Goal: Task Accomplishment & Management: Manage account settings

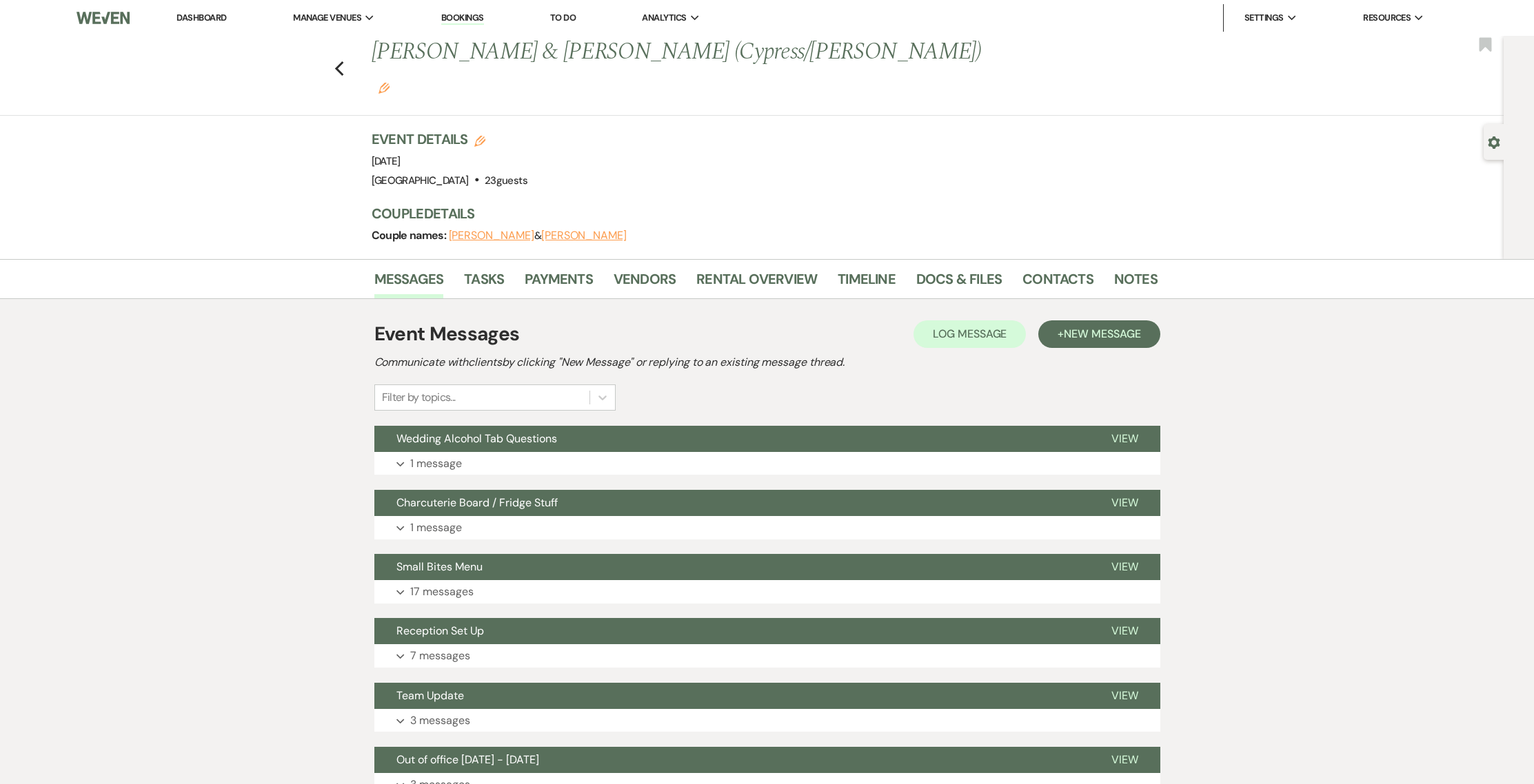
click at [167, 11] on ul "Dashboard Manage Venues Expand Treehouse Point Elopements at [GEOGRAPHIC_DATA] …" at bounding box center [800, 18] width 1314 height 28
click at [174, 10] on li "Dashboard" at bounding box center [201, 18] width 64 height 28
click at [176, 11] on li "Dashboard" at bounding box center [201, 18] width 64 height 28
click at [180, 17] on link "Dashboard" at bounding box center [201, 17] width 50 height 12
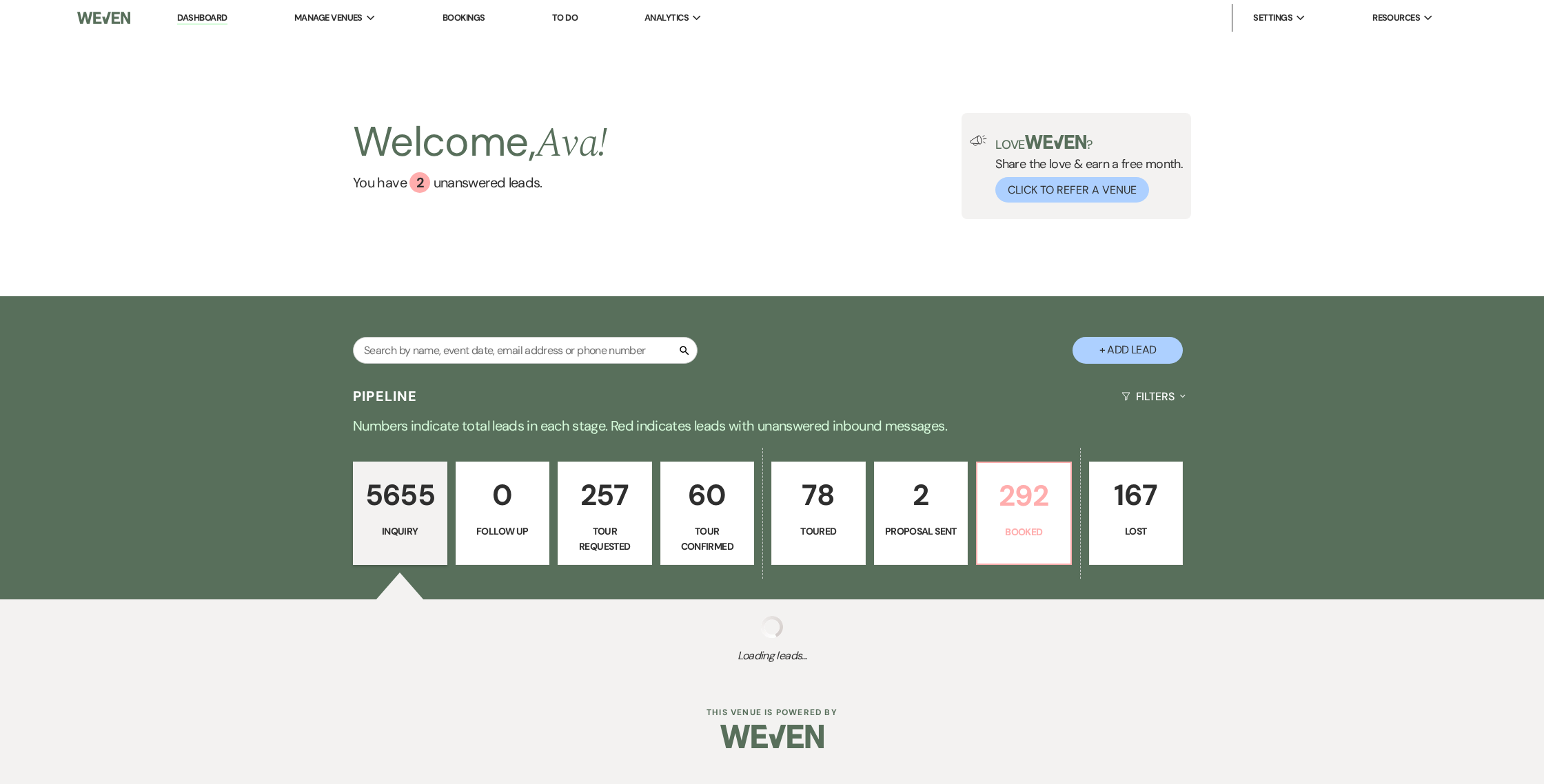
click at [1041, 544] on link "292 Booked" at bounding box center [1024, 513] width 96 height 104
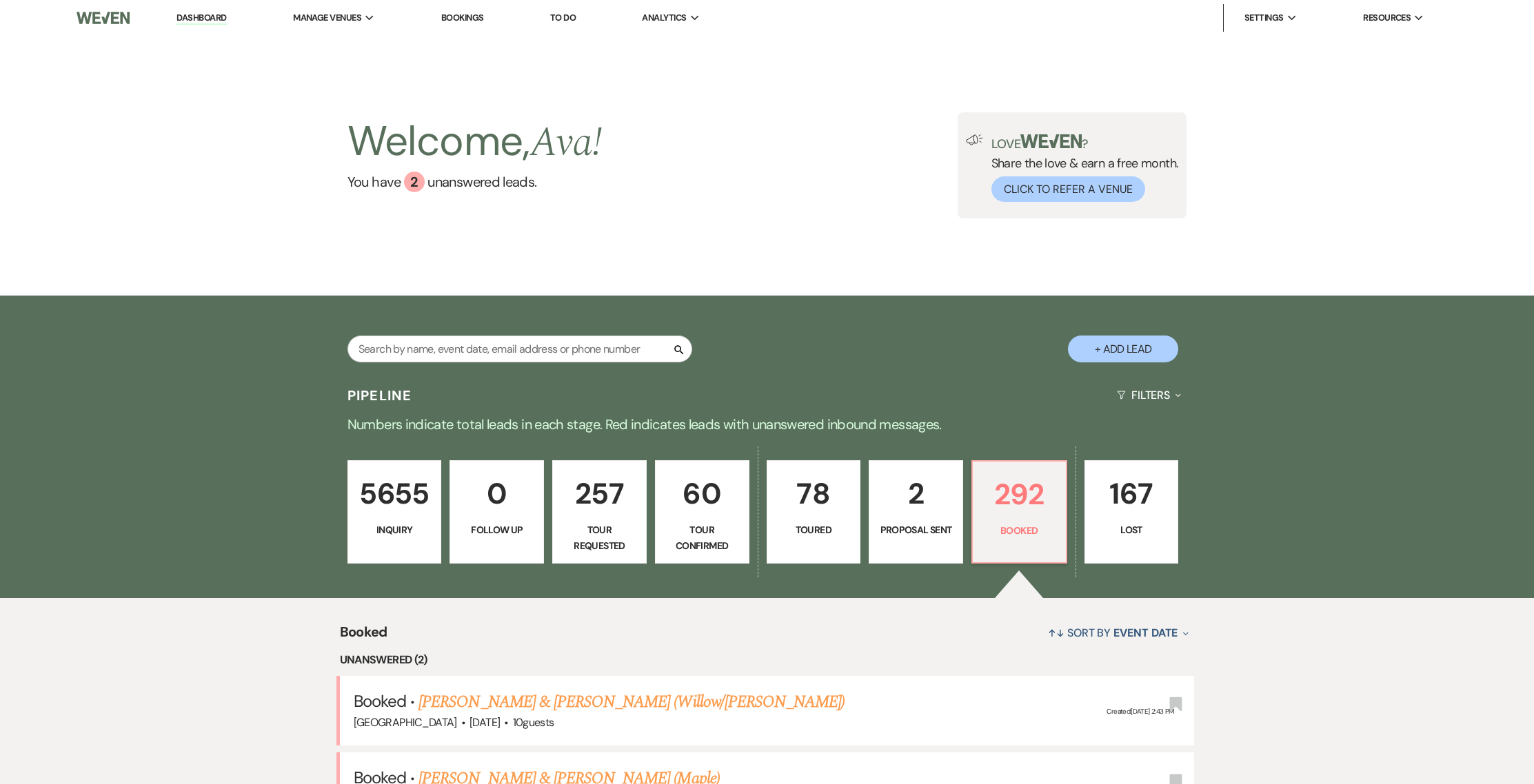
click at [493, 463] on link "0 Follow Up" at bounding box center [496, 512] width 94 height 104
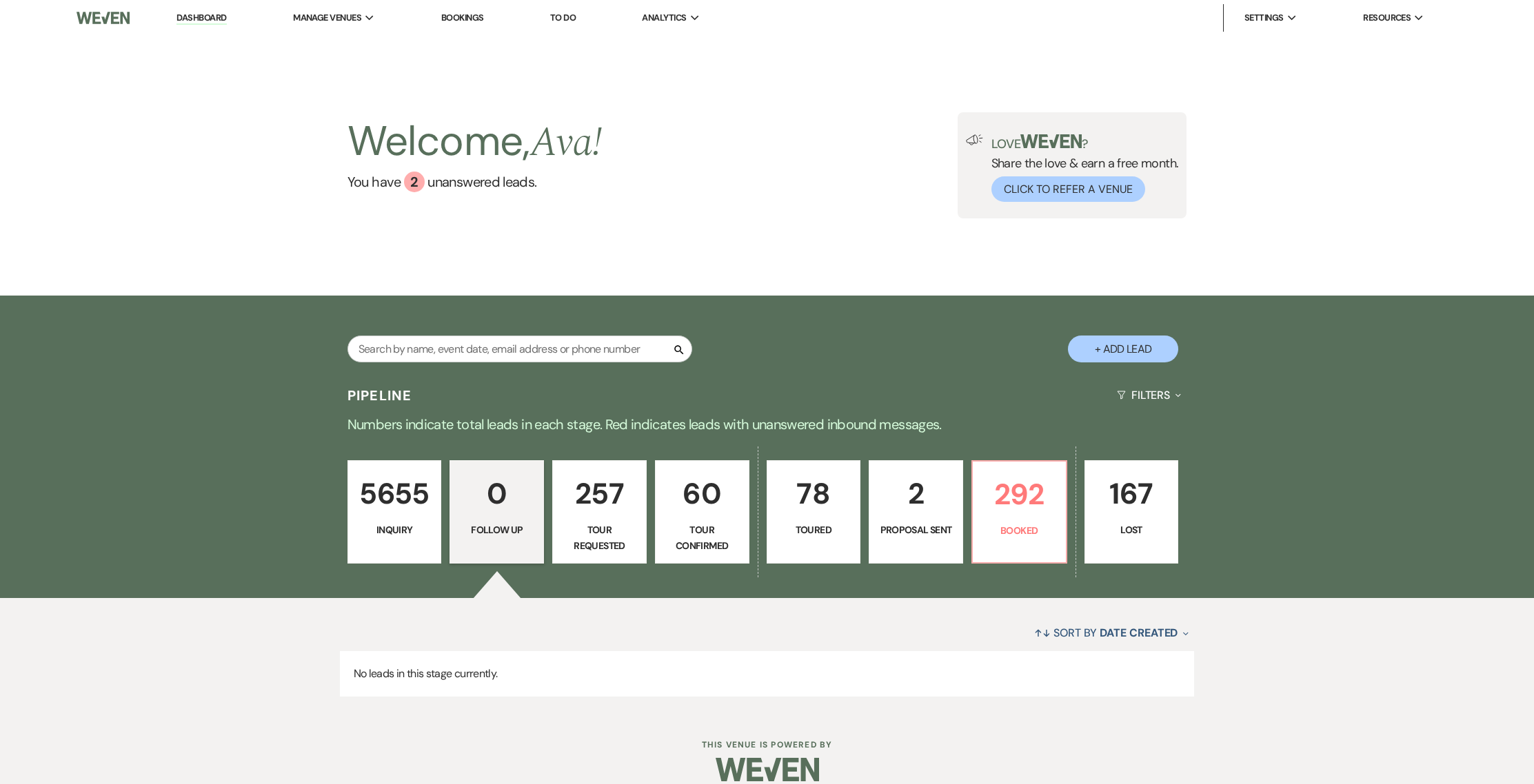
click at [584, 480] on p "257" at bounding box center [599, 494] width 77 height 46
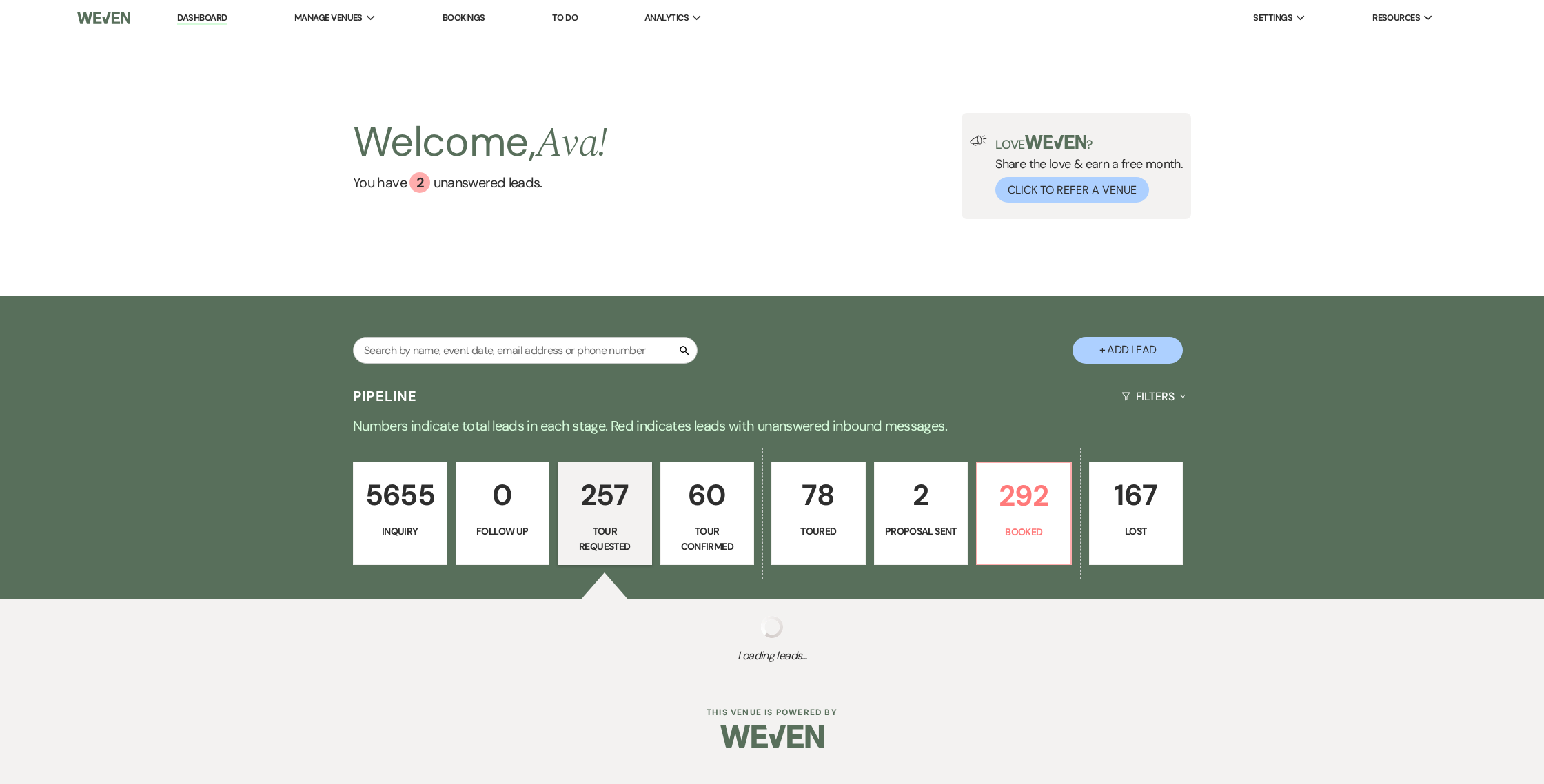
select select "2"
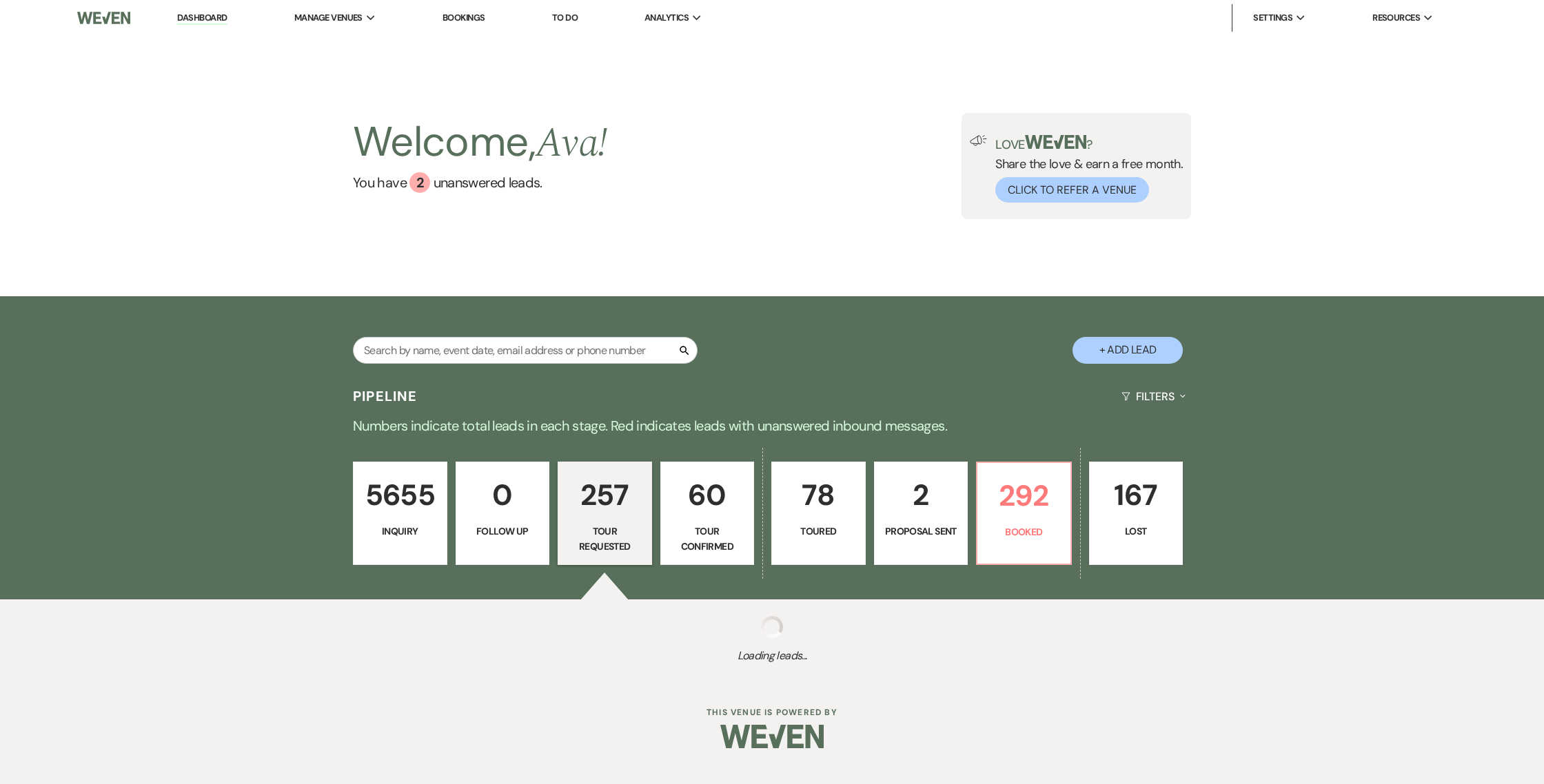
select select "2"
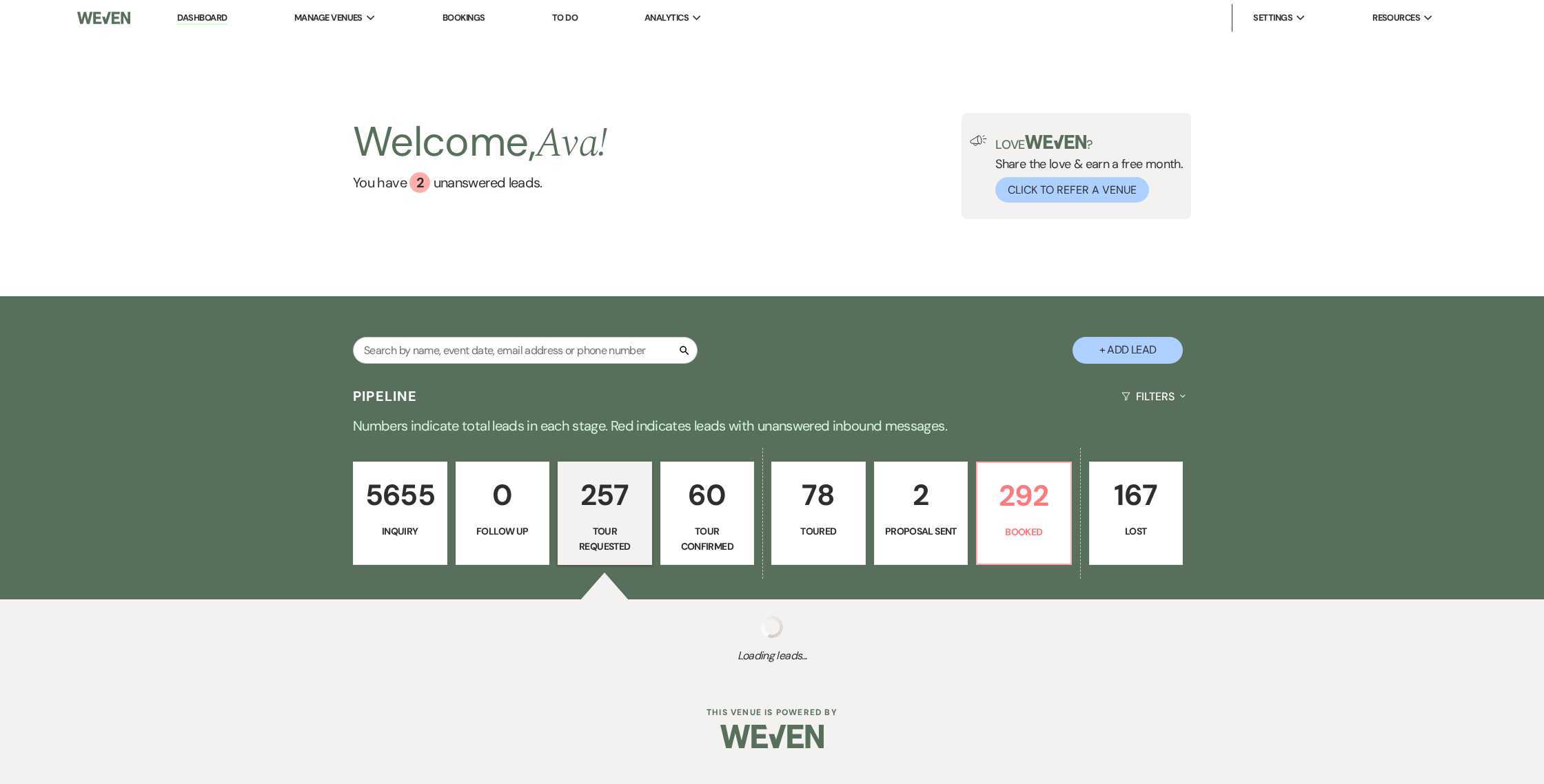
select select "2"
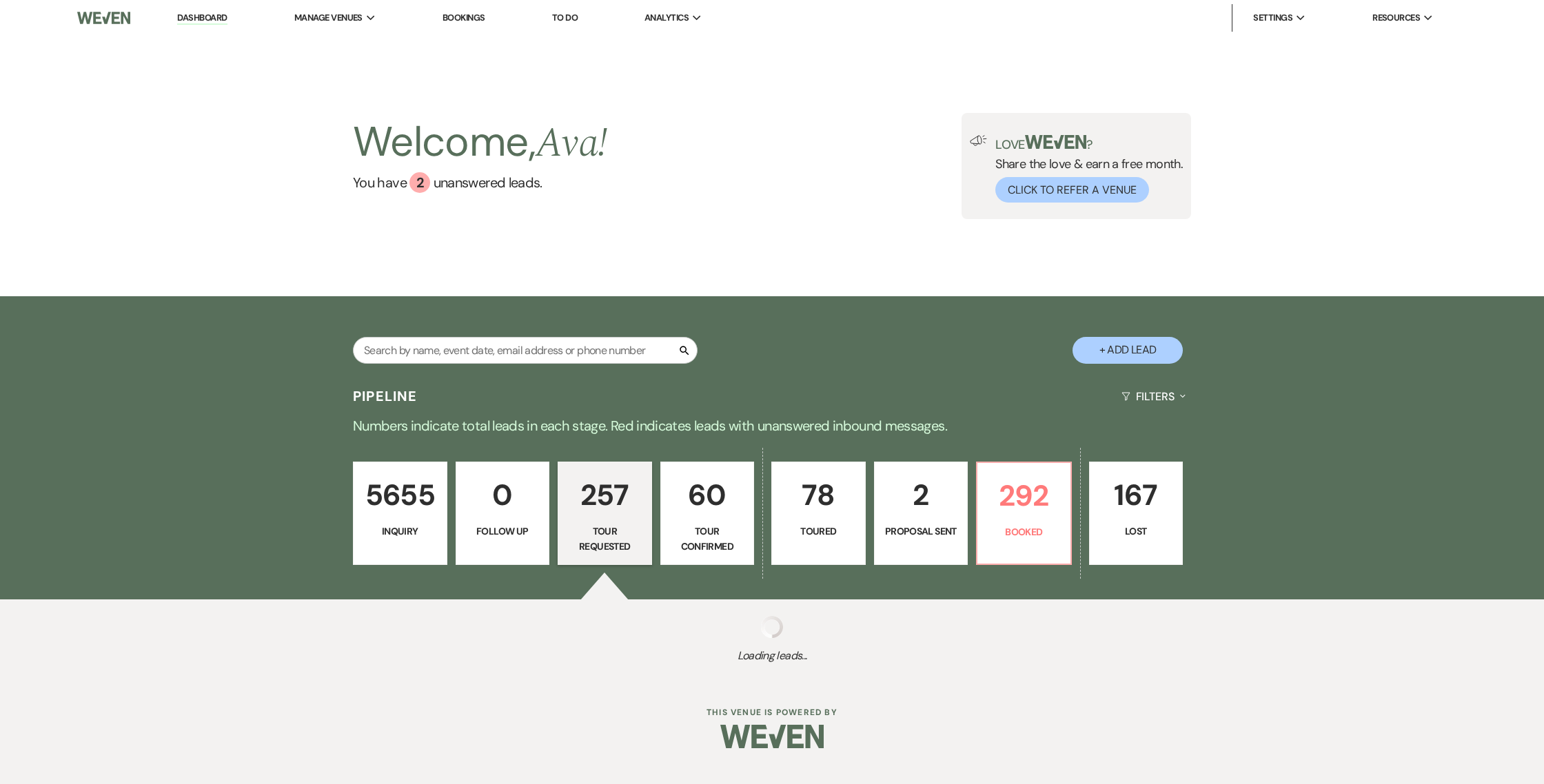
select select "2"
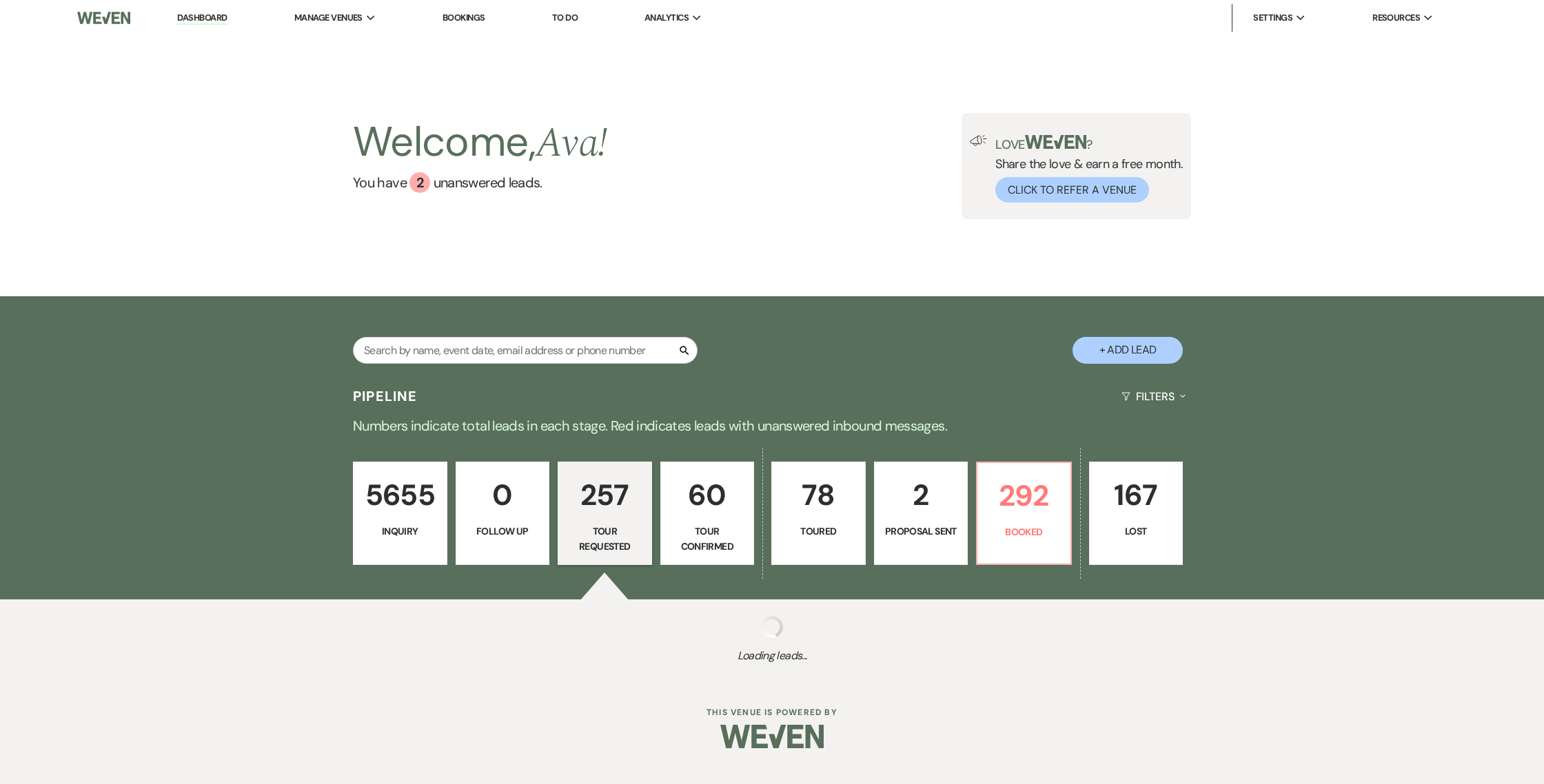
select select "2"
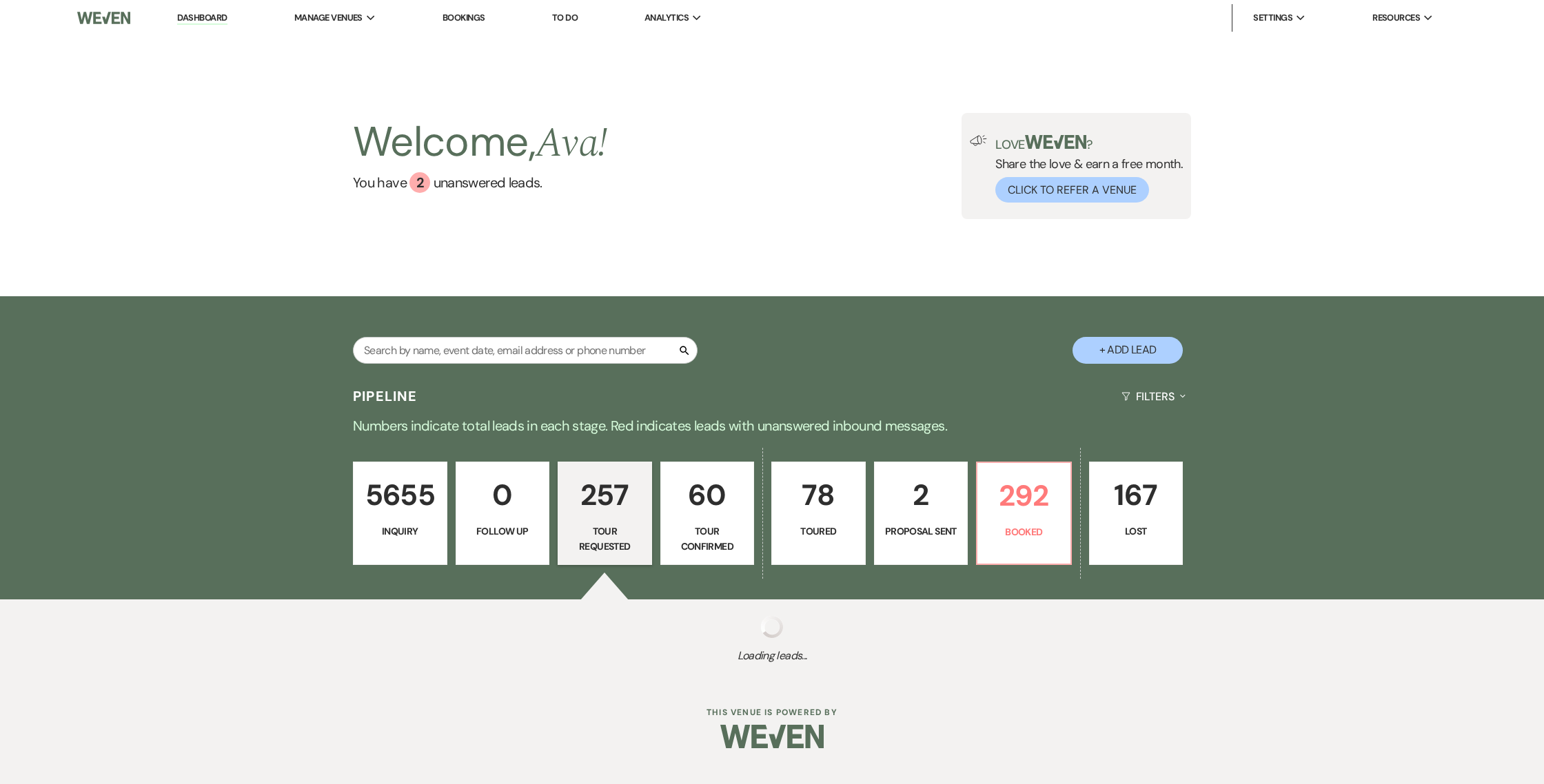
select select "2"
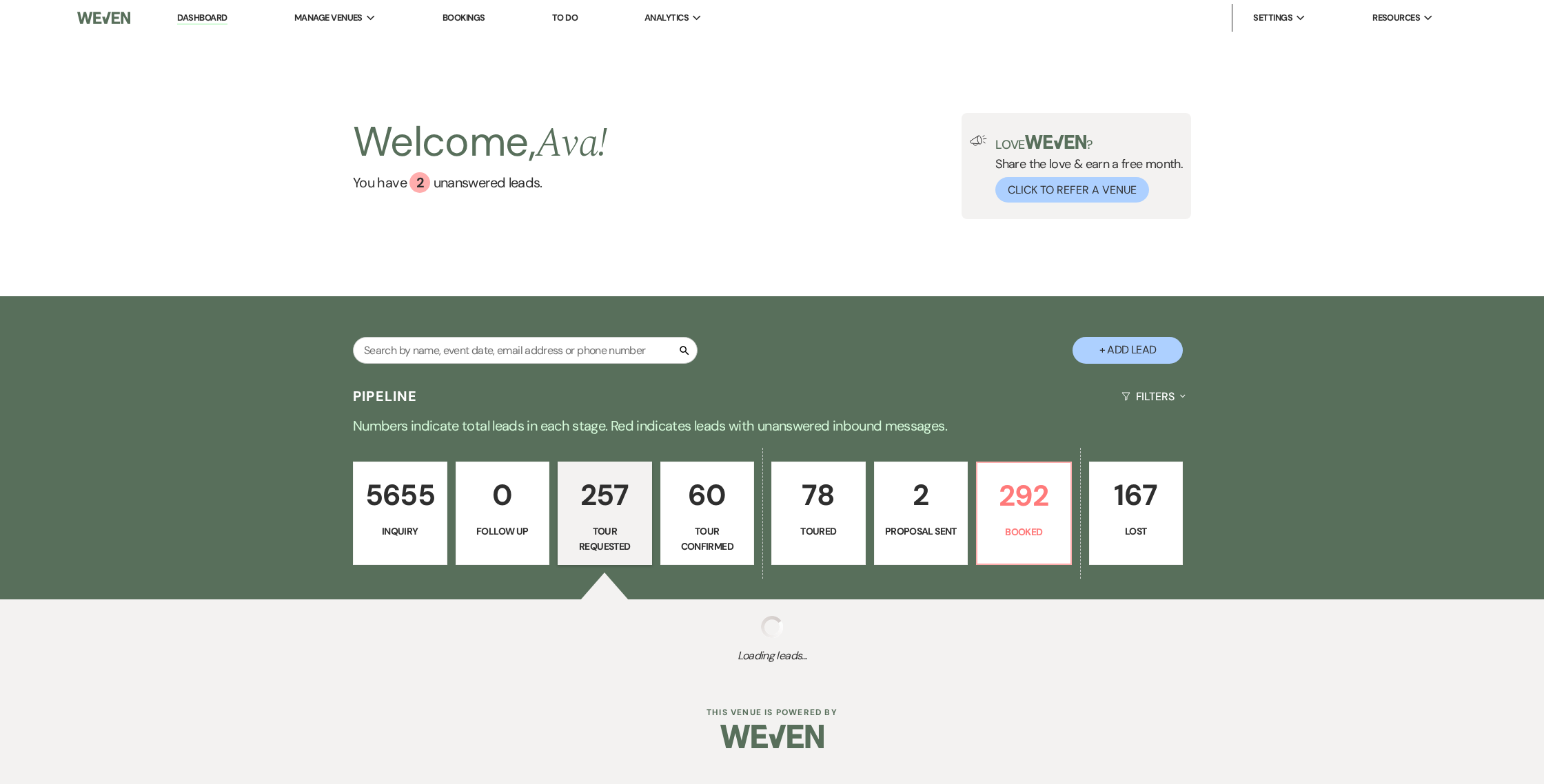
select select "2"
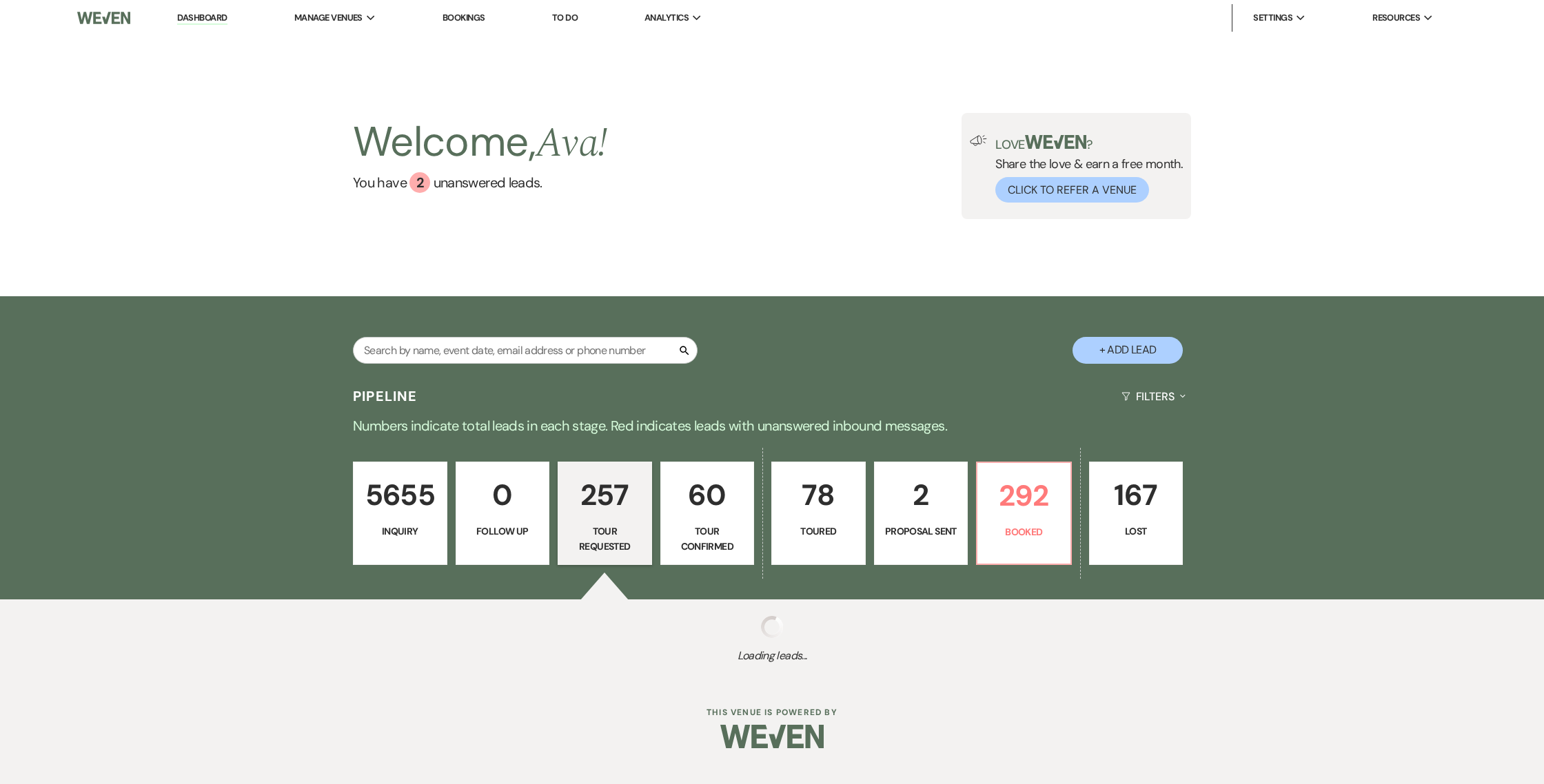
select select "2"
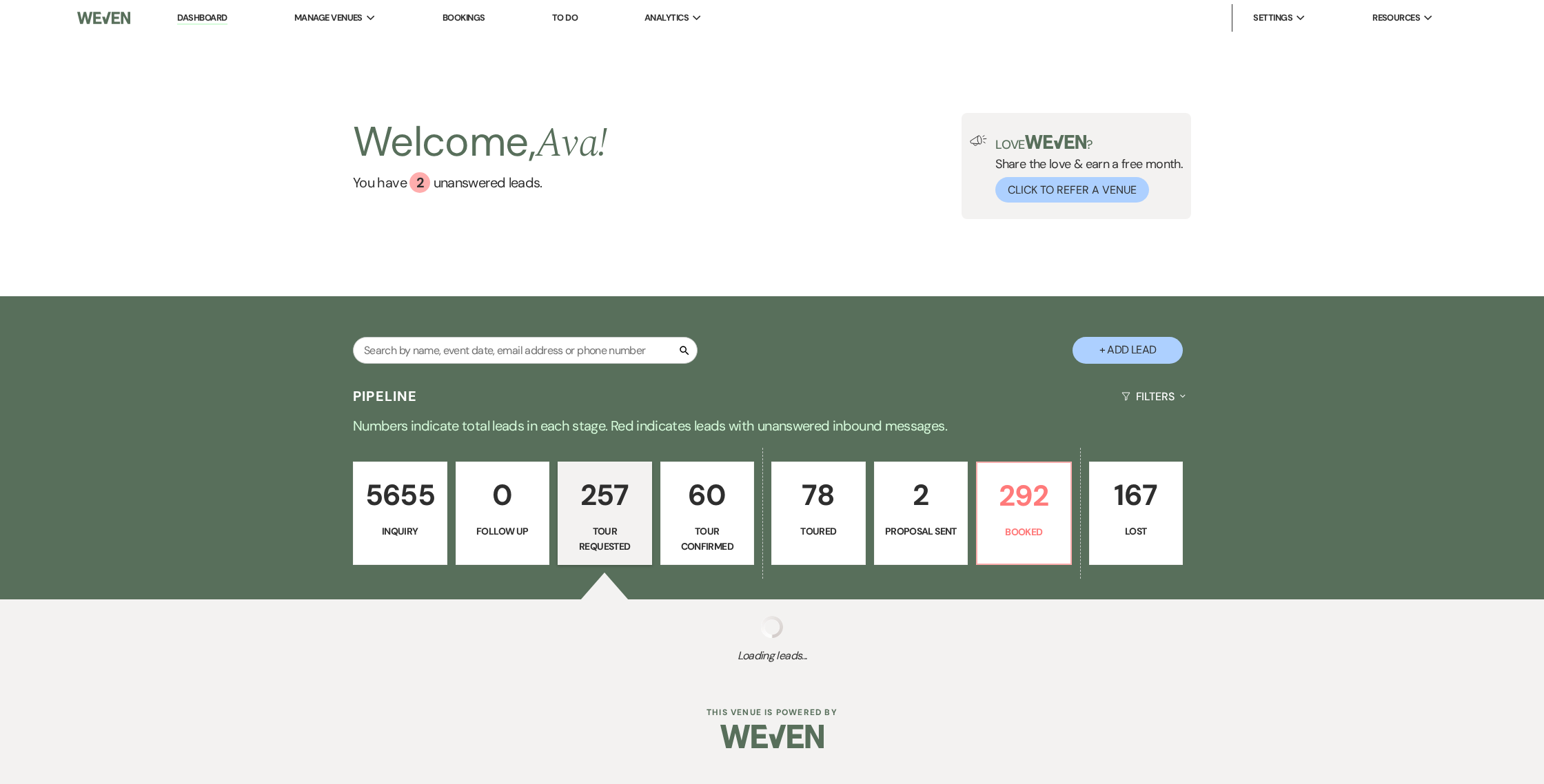
select select "2"
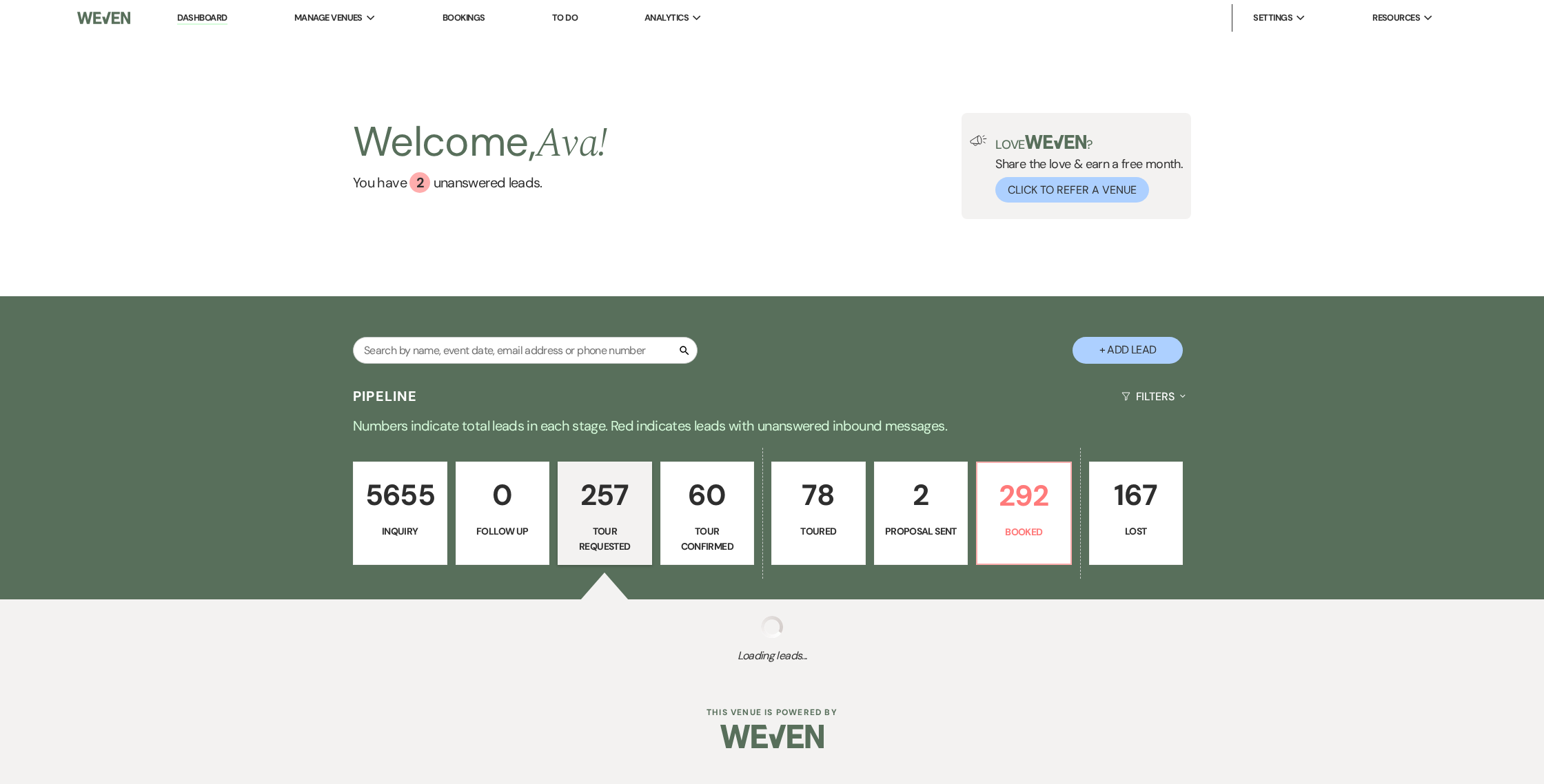
select select "2"
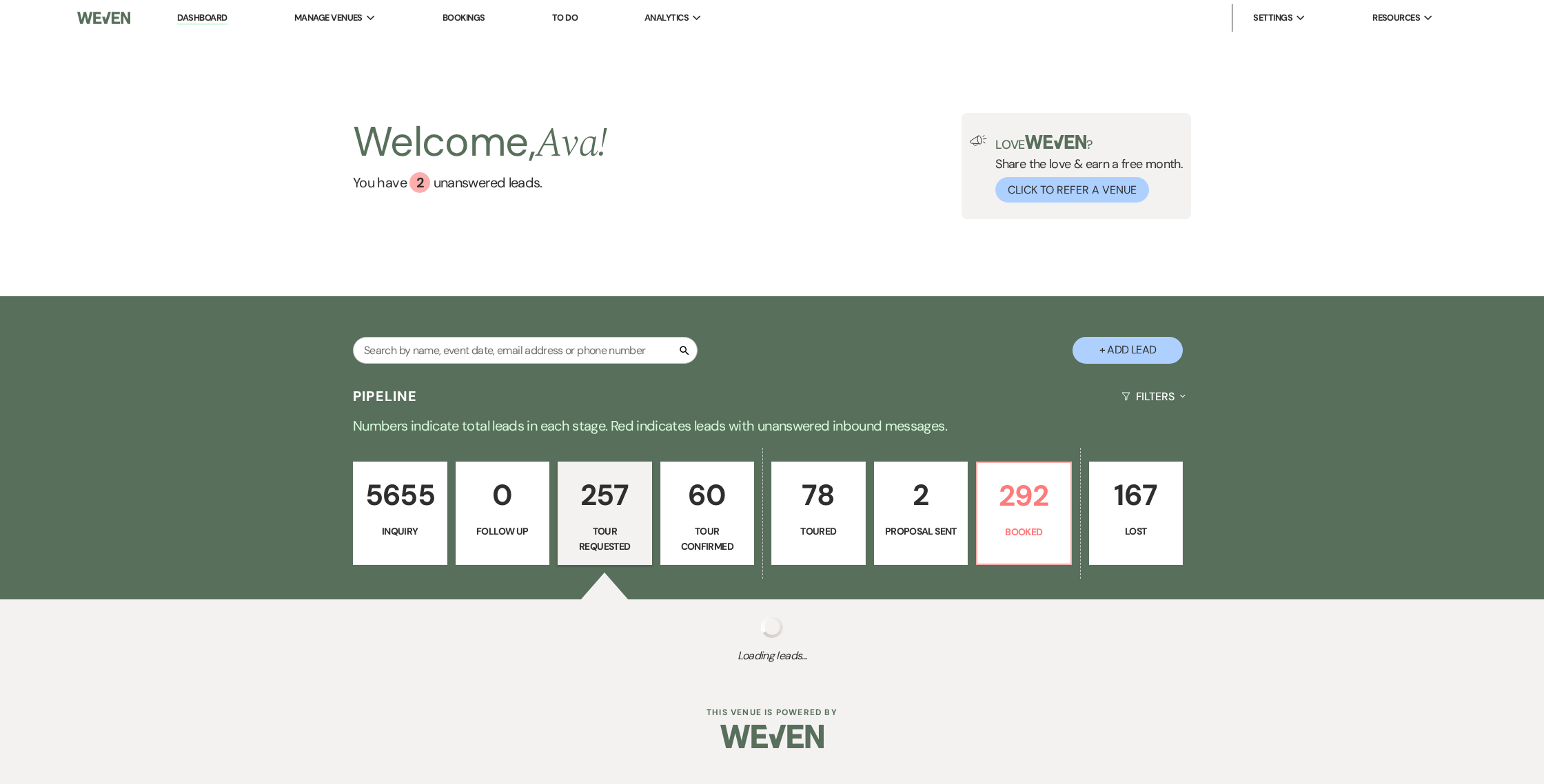
select select "2"
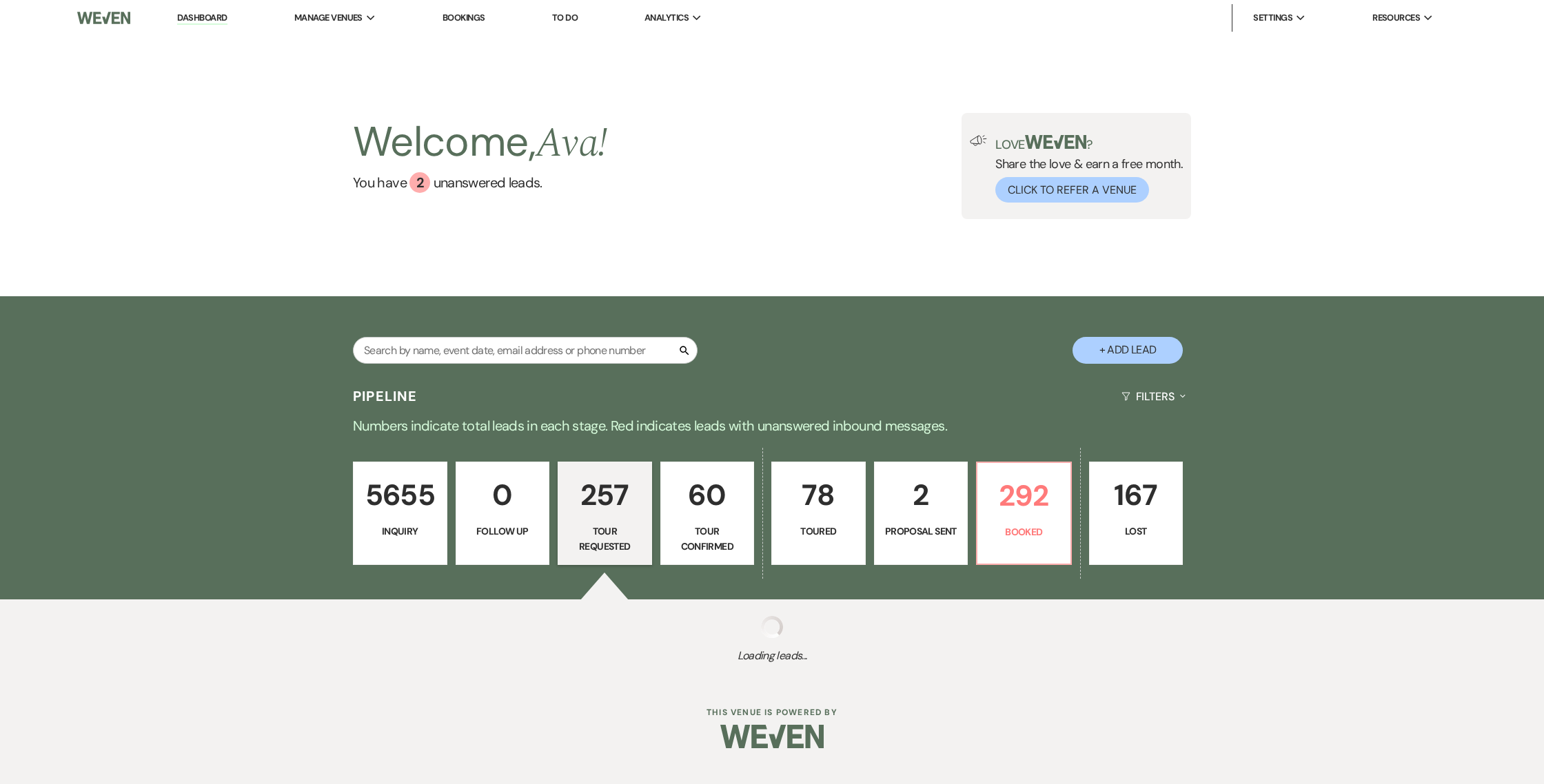
select select "2"
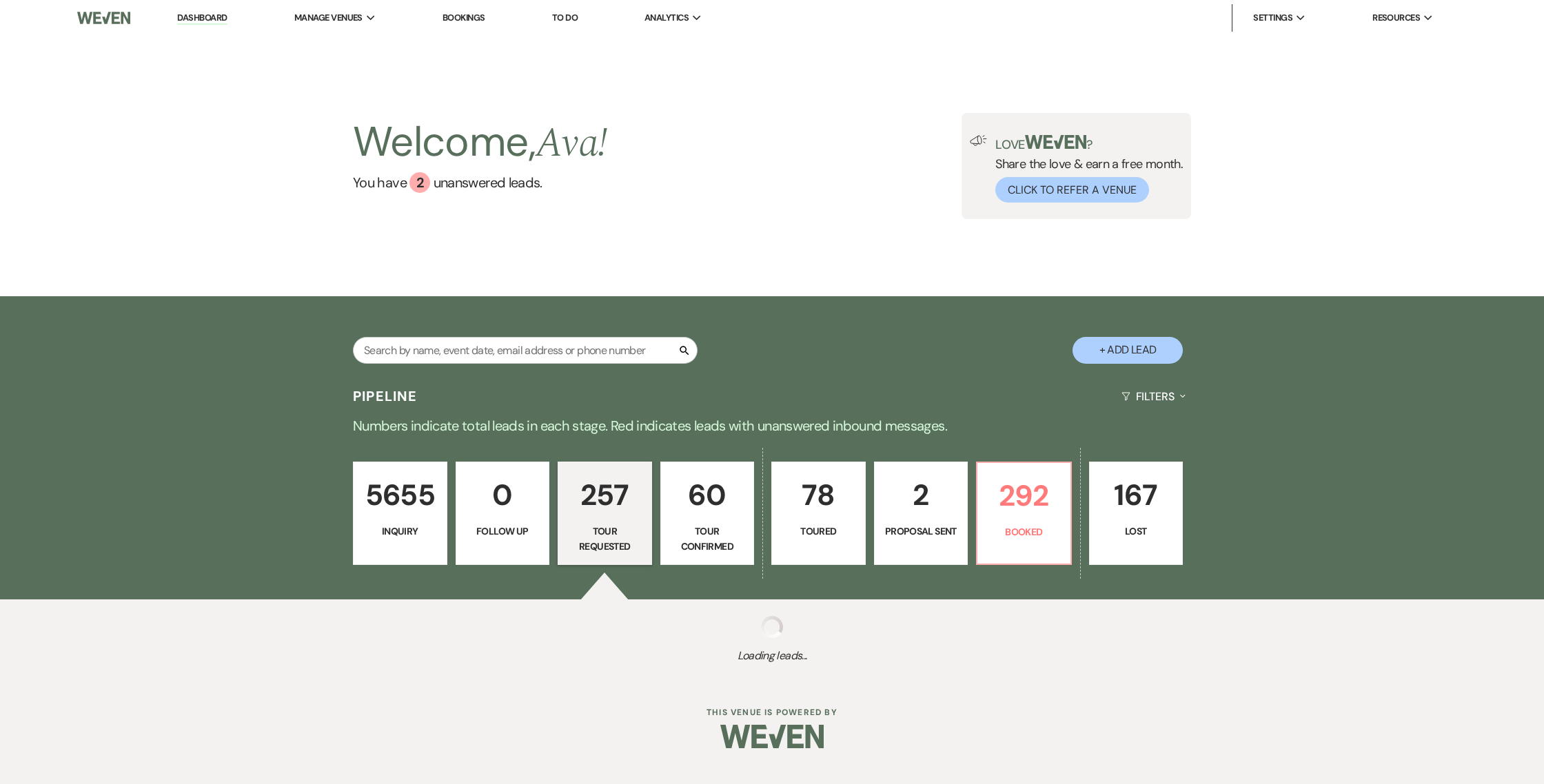
select select "2"
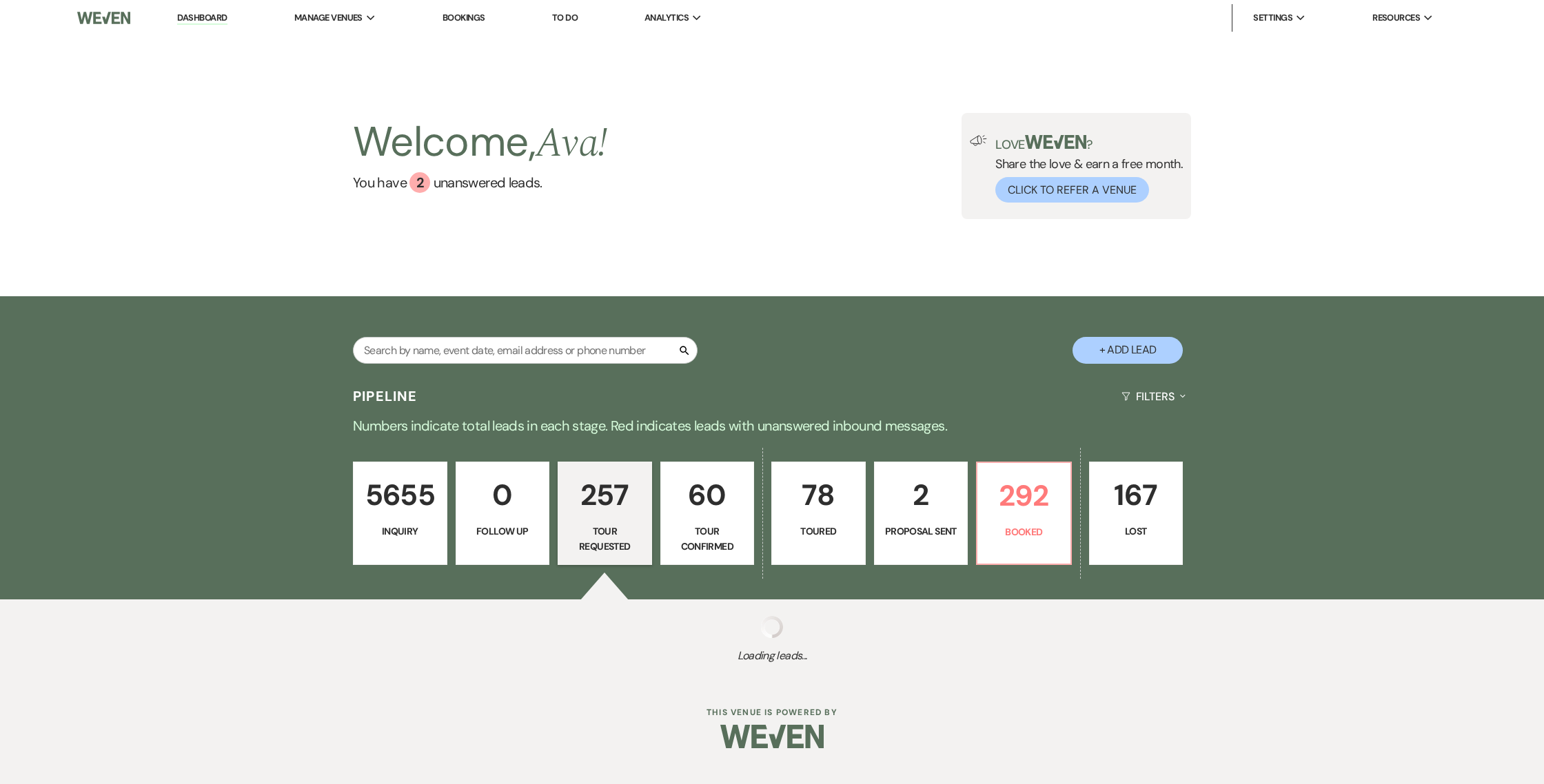
select select "2"
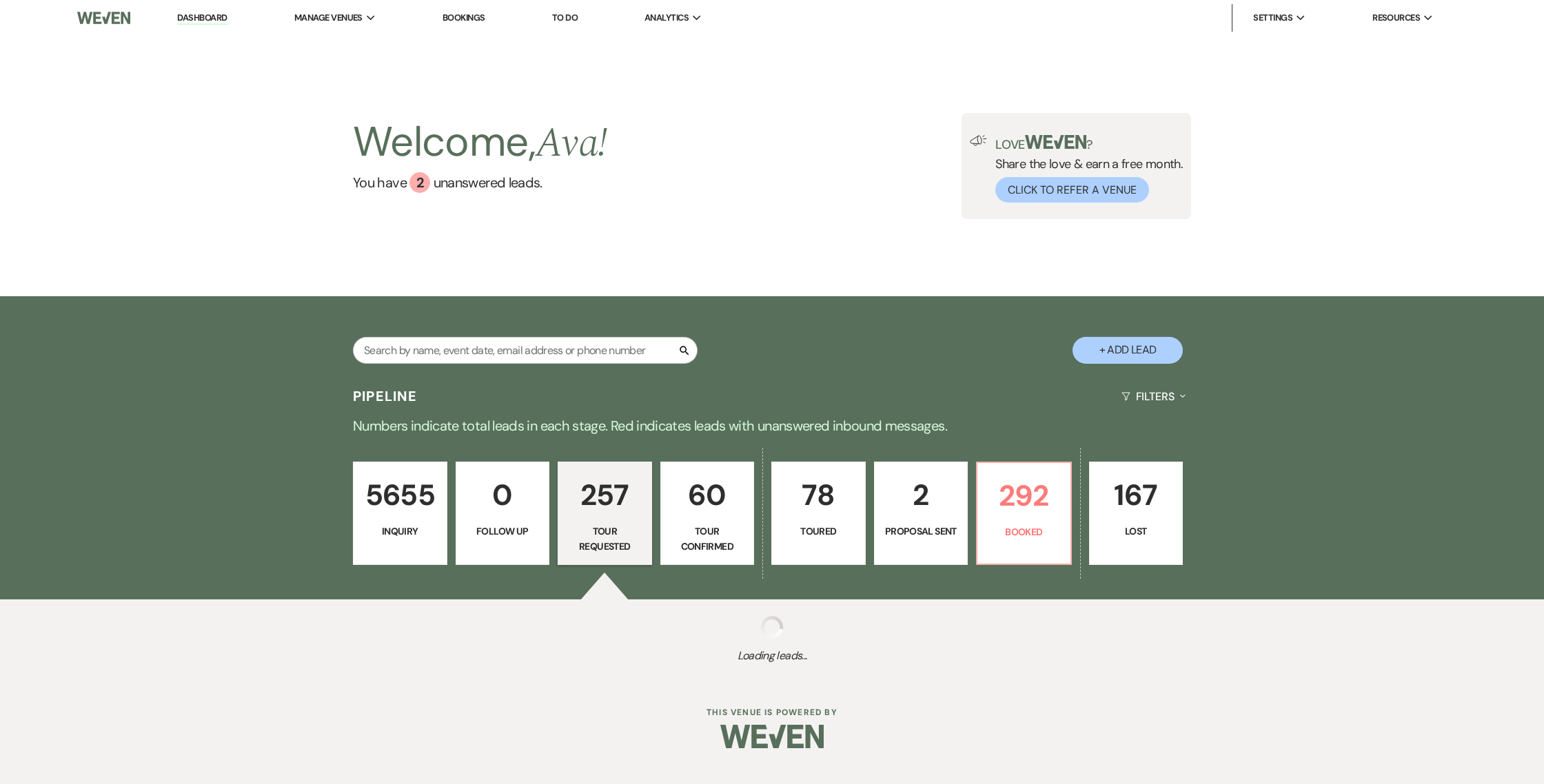
select select "2"
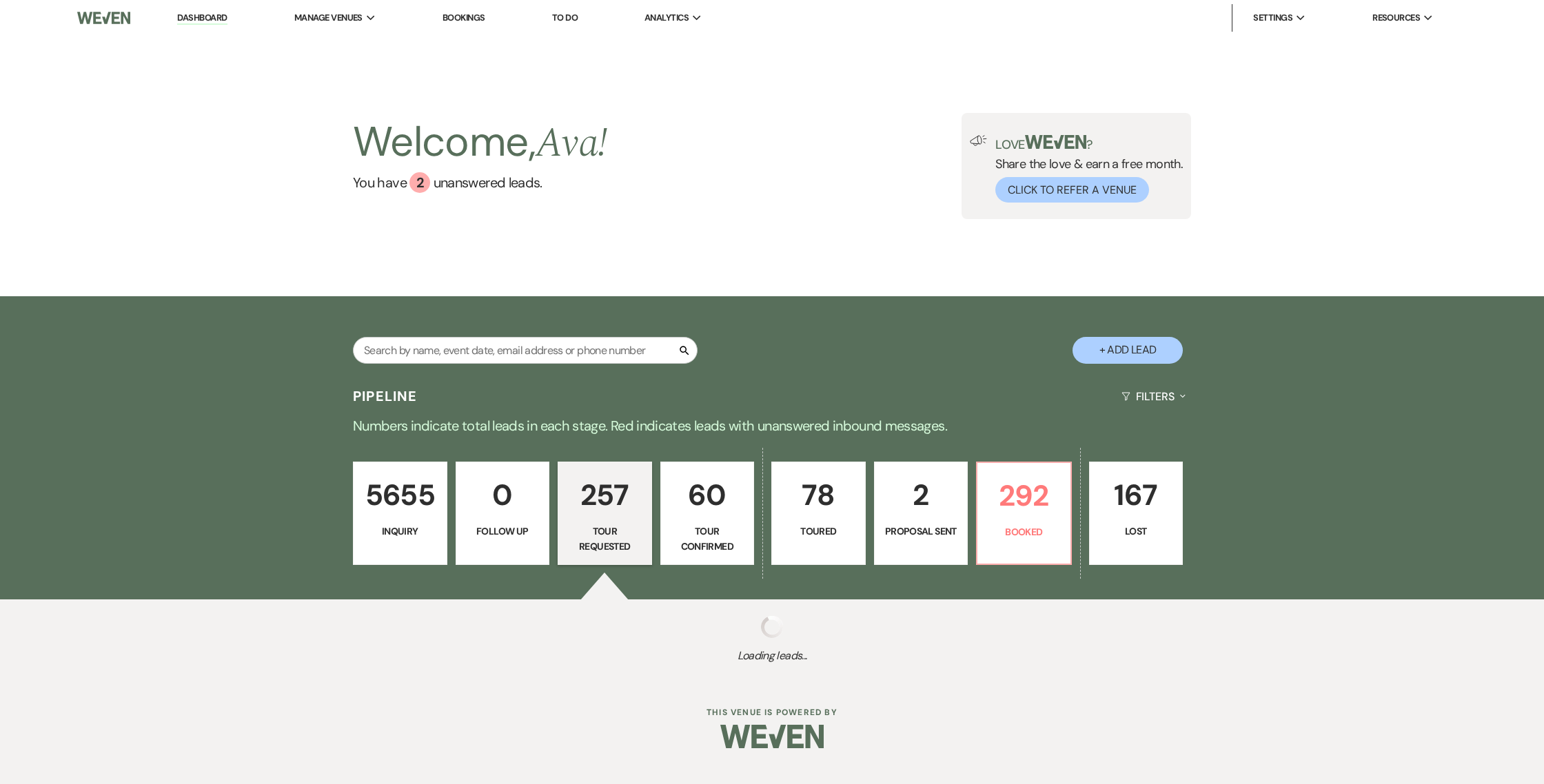
select select "2"
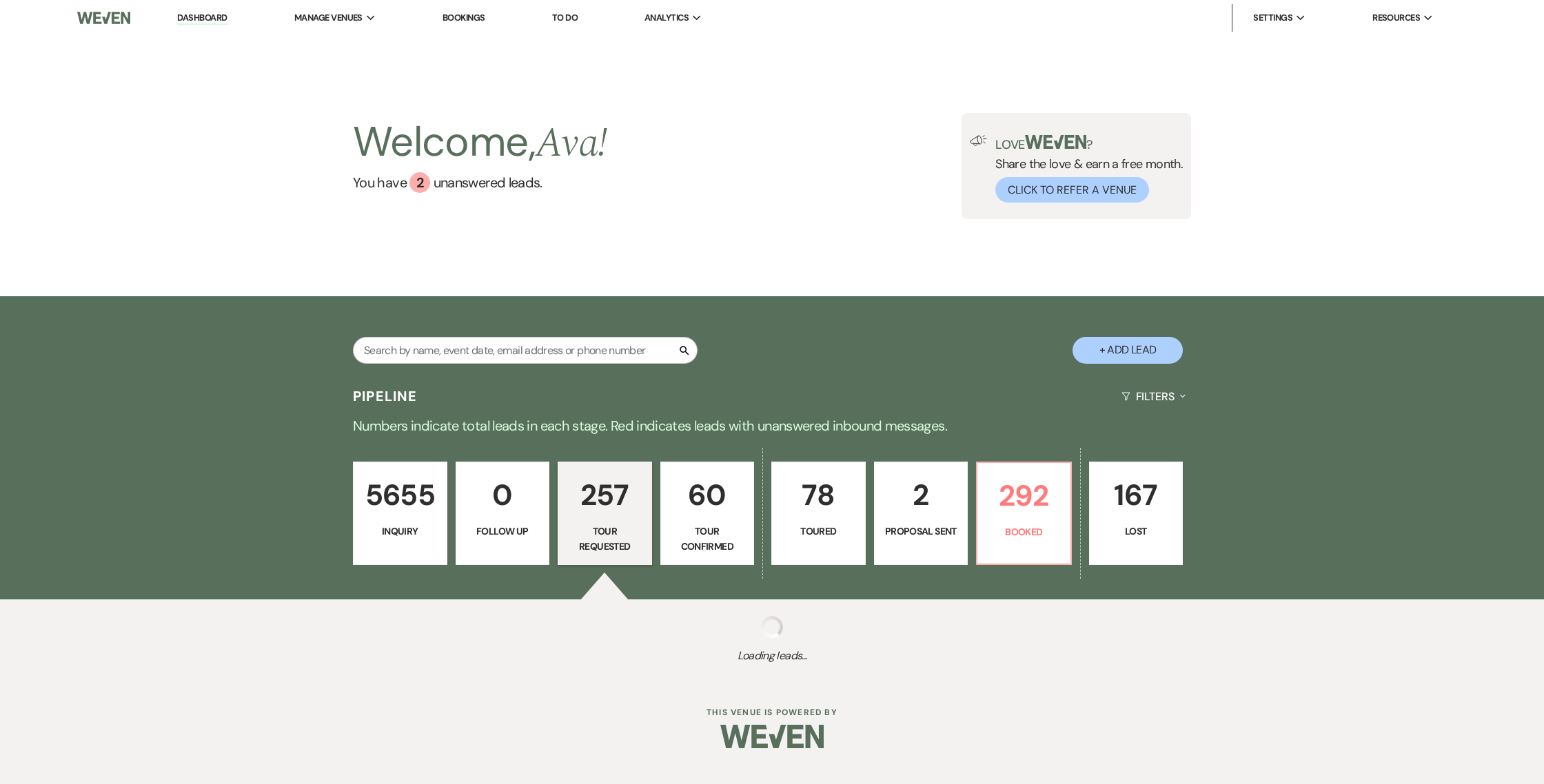
select select "2"
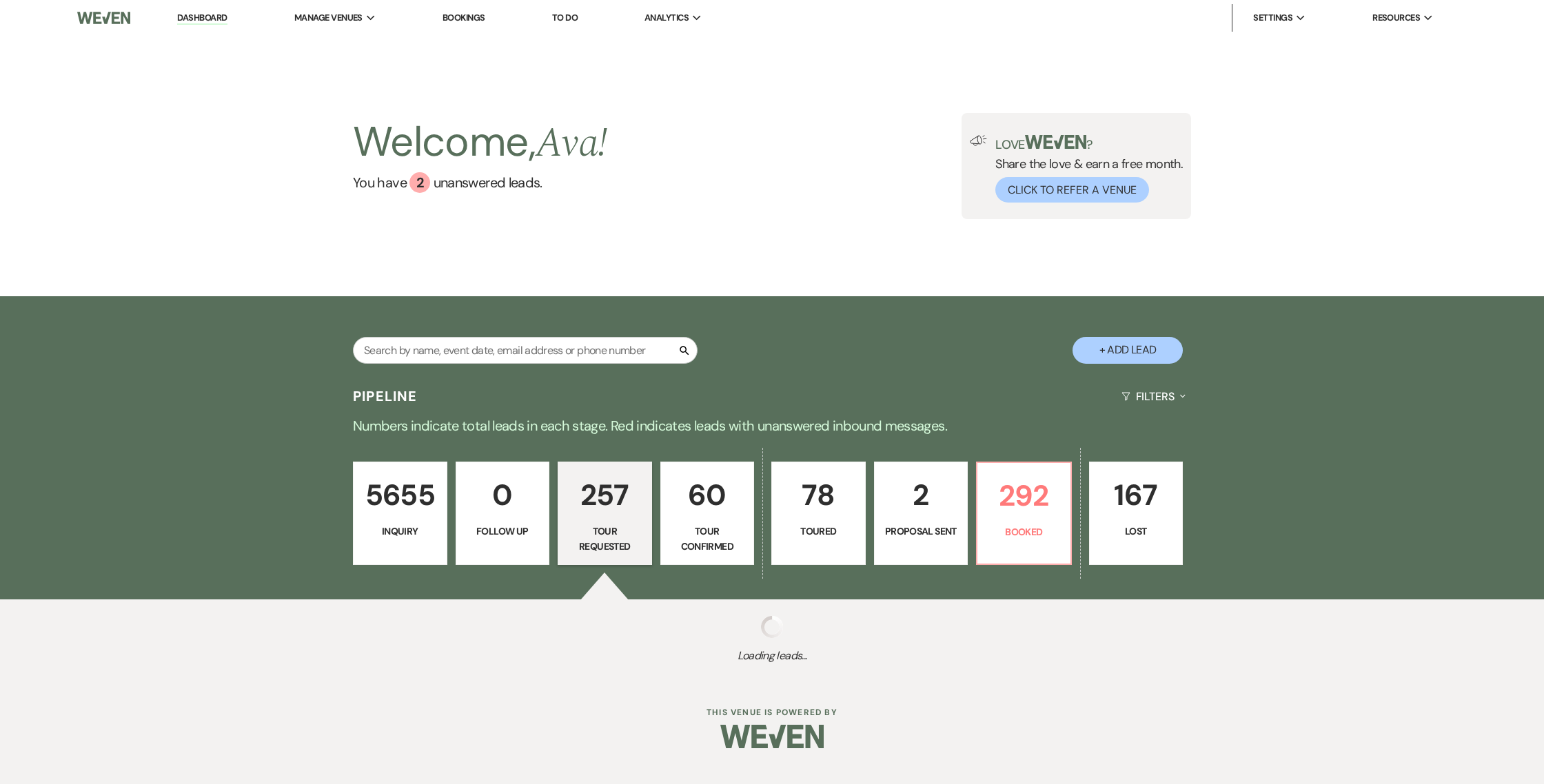
select select "2"
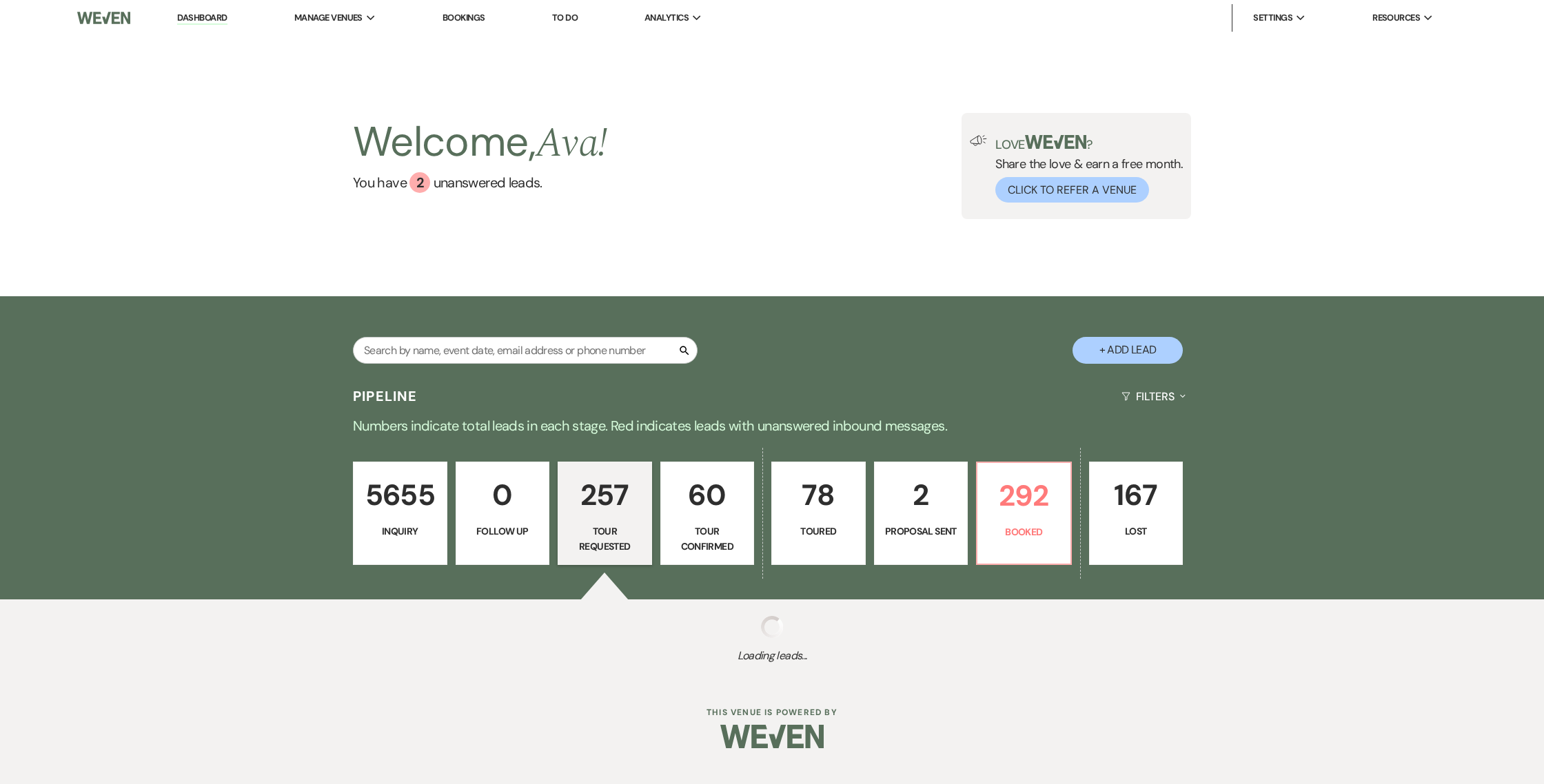
select select "2"
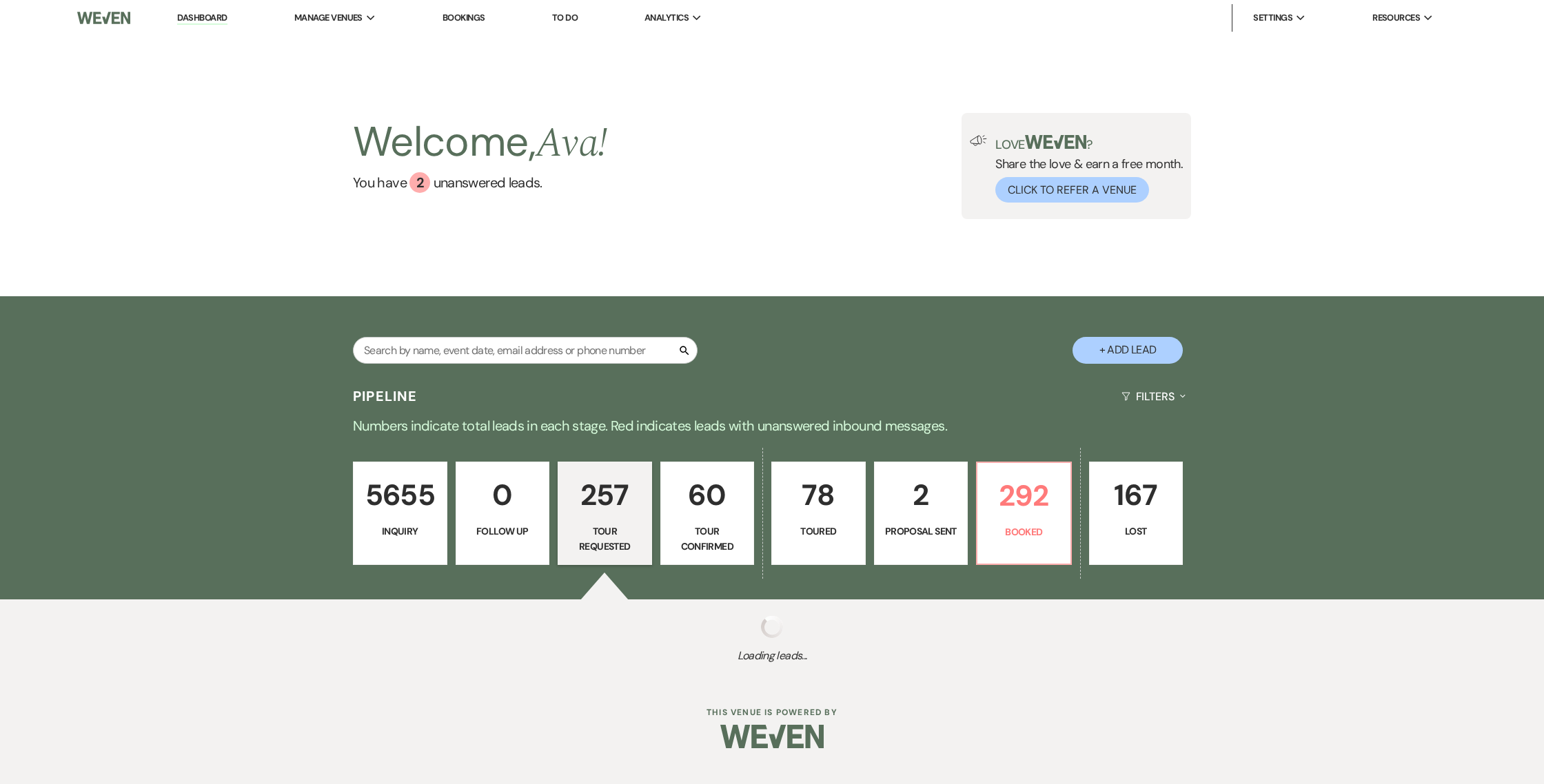
select select "2"
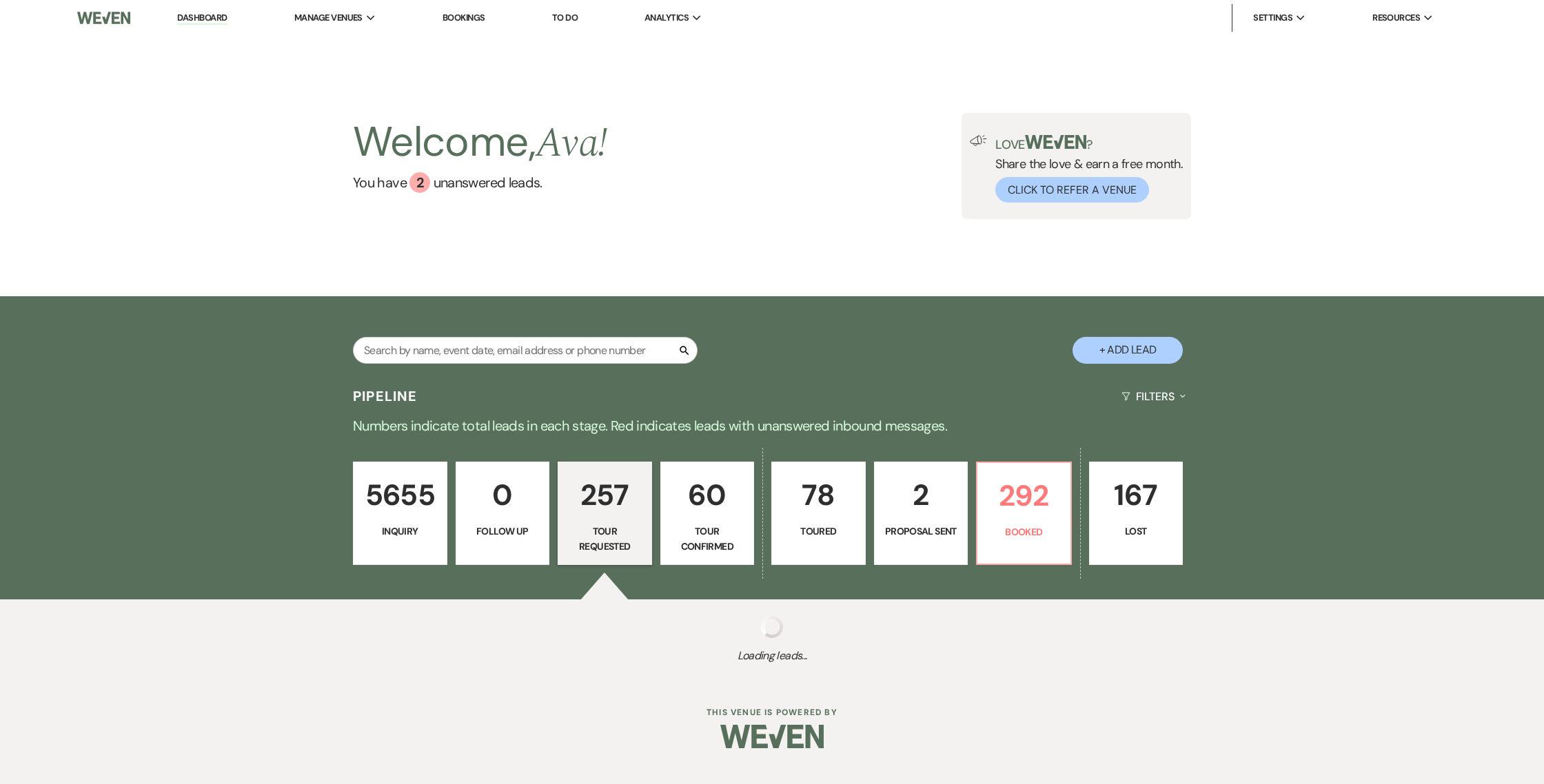
select select "2"
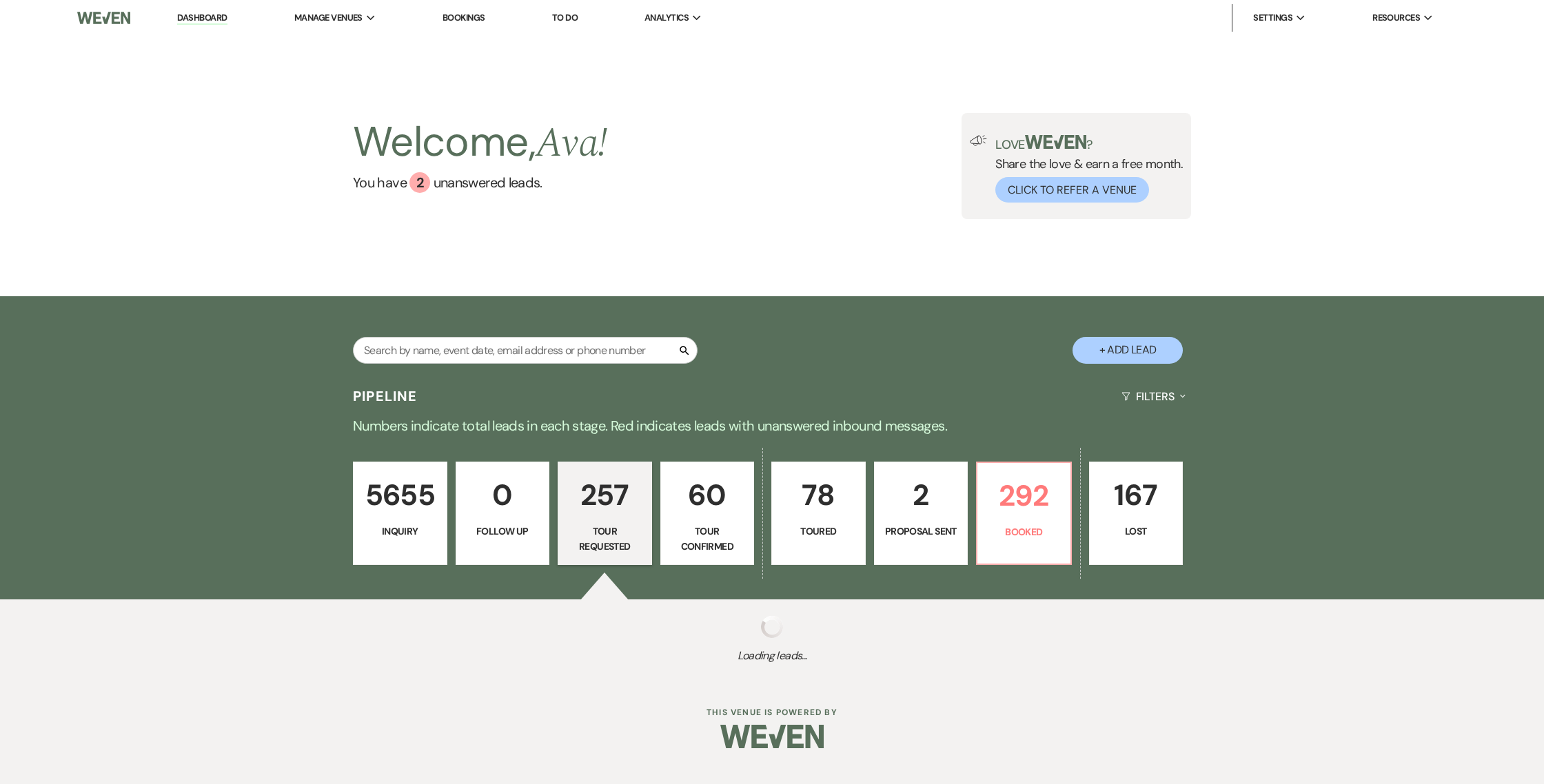
select select "2"
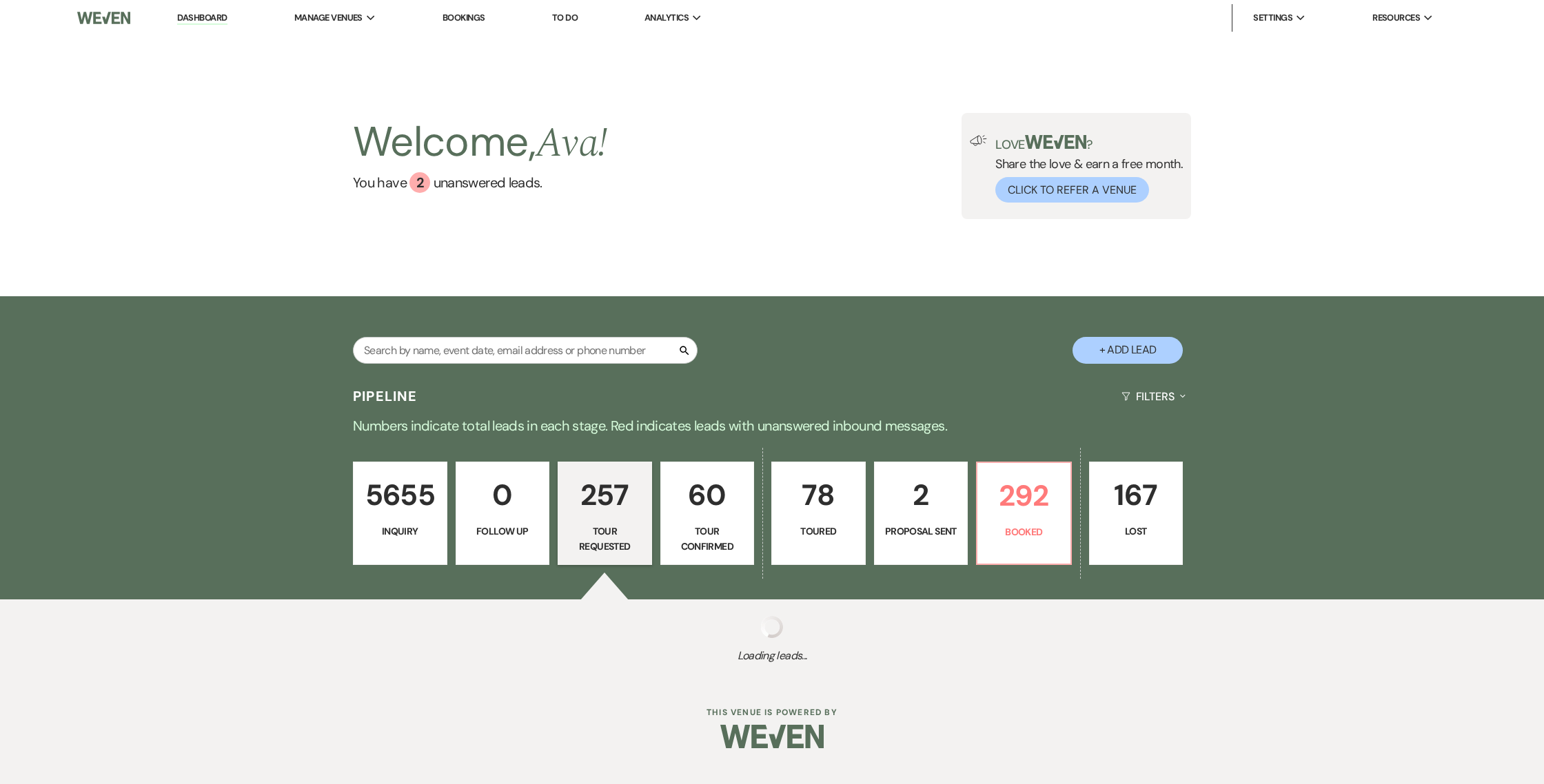
select select "2"
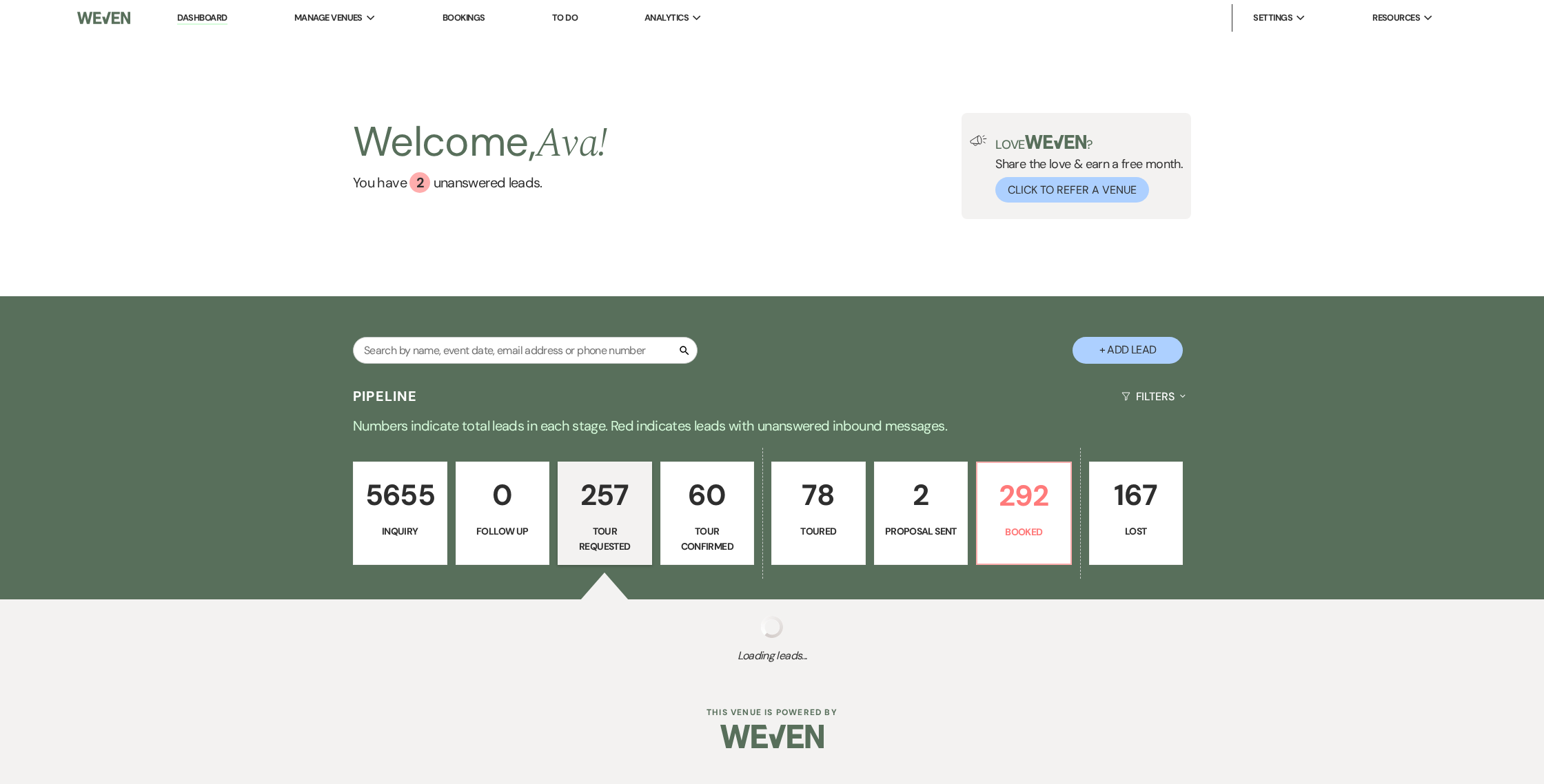
select select "2"
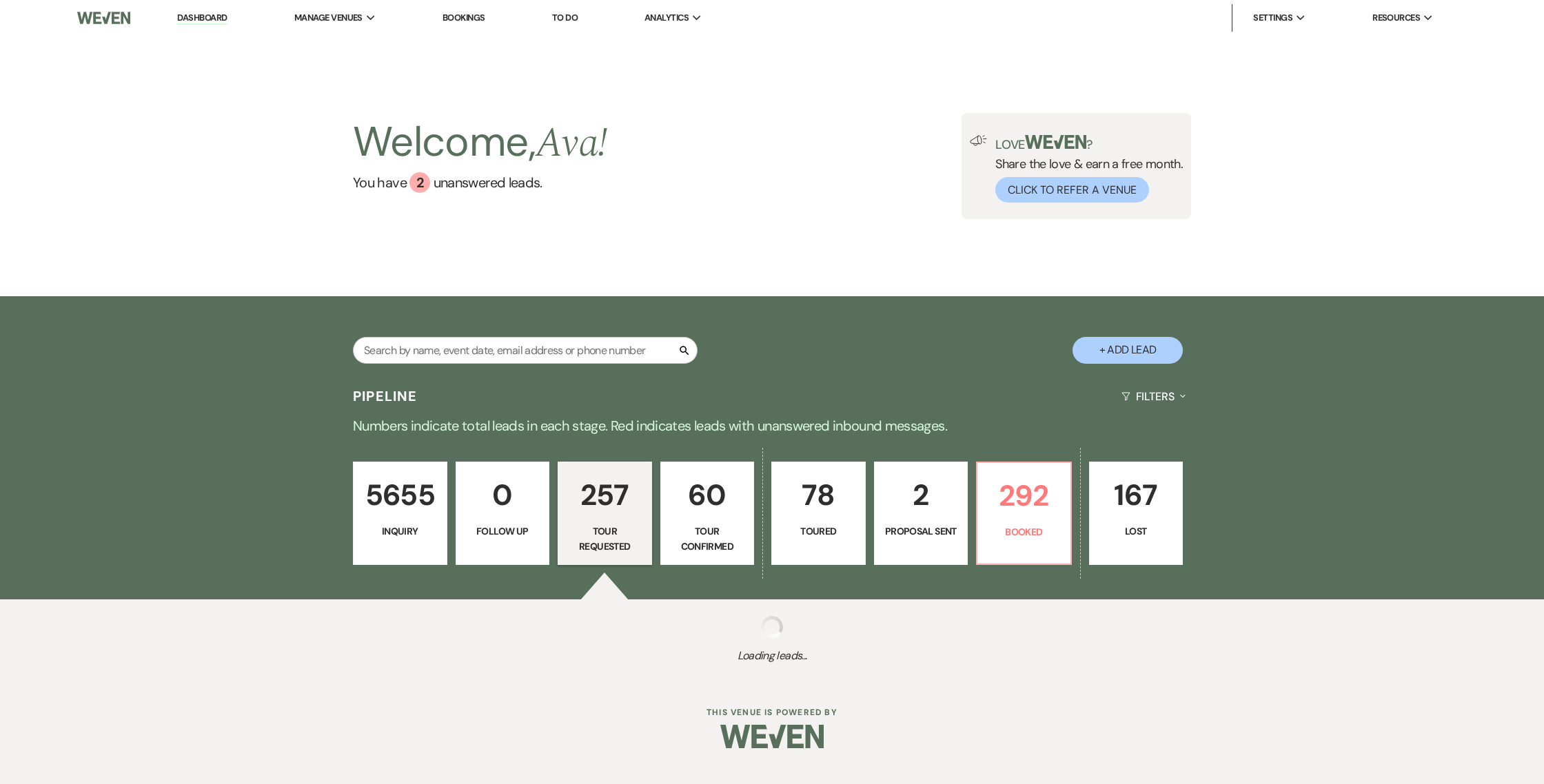
select select "2"
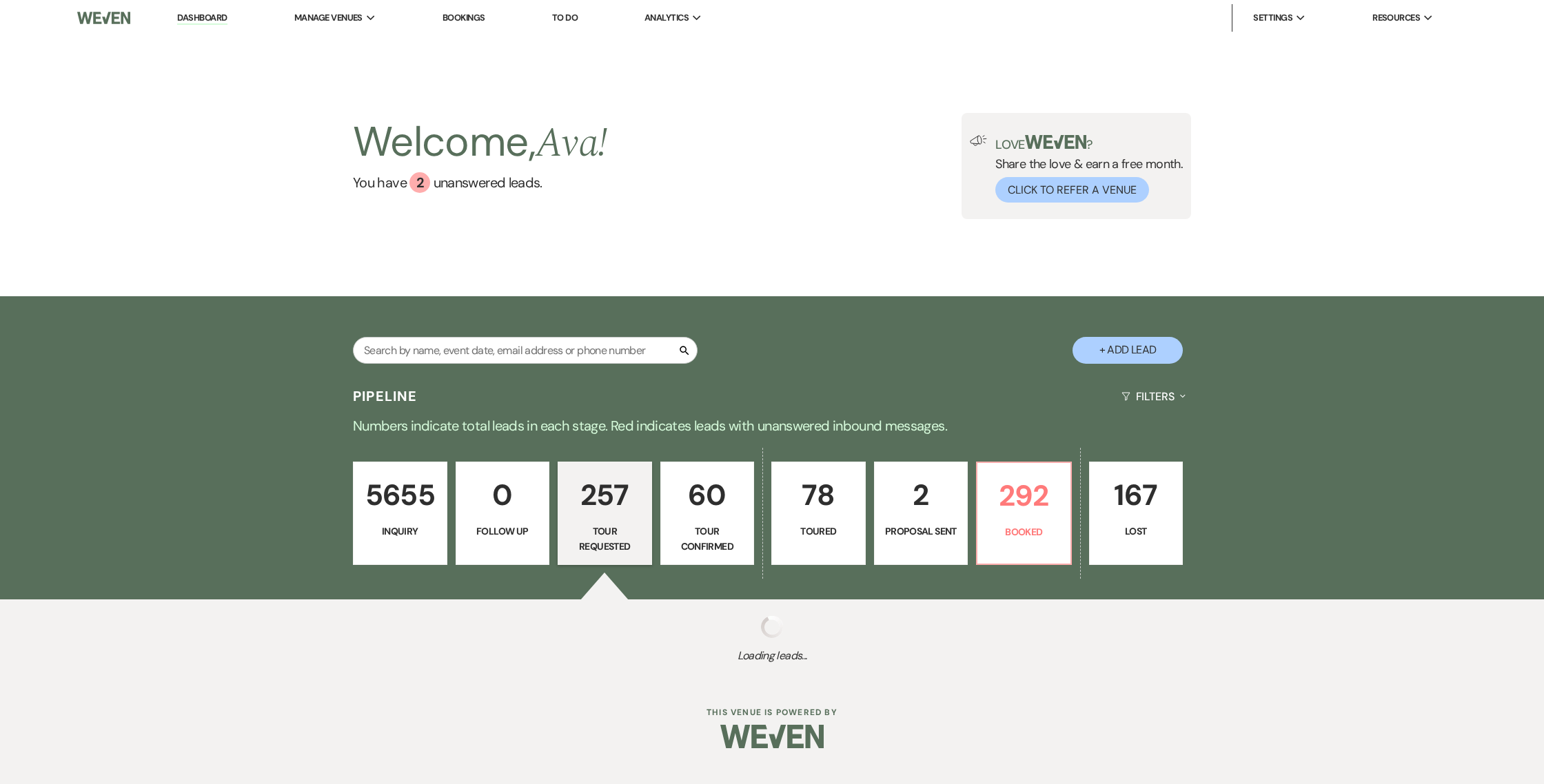
select select "2"
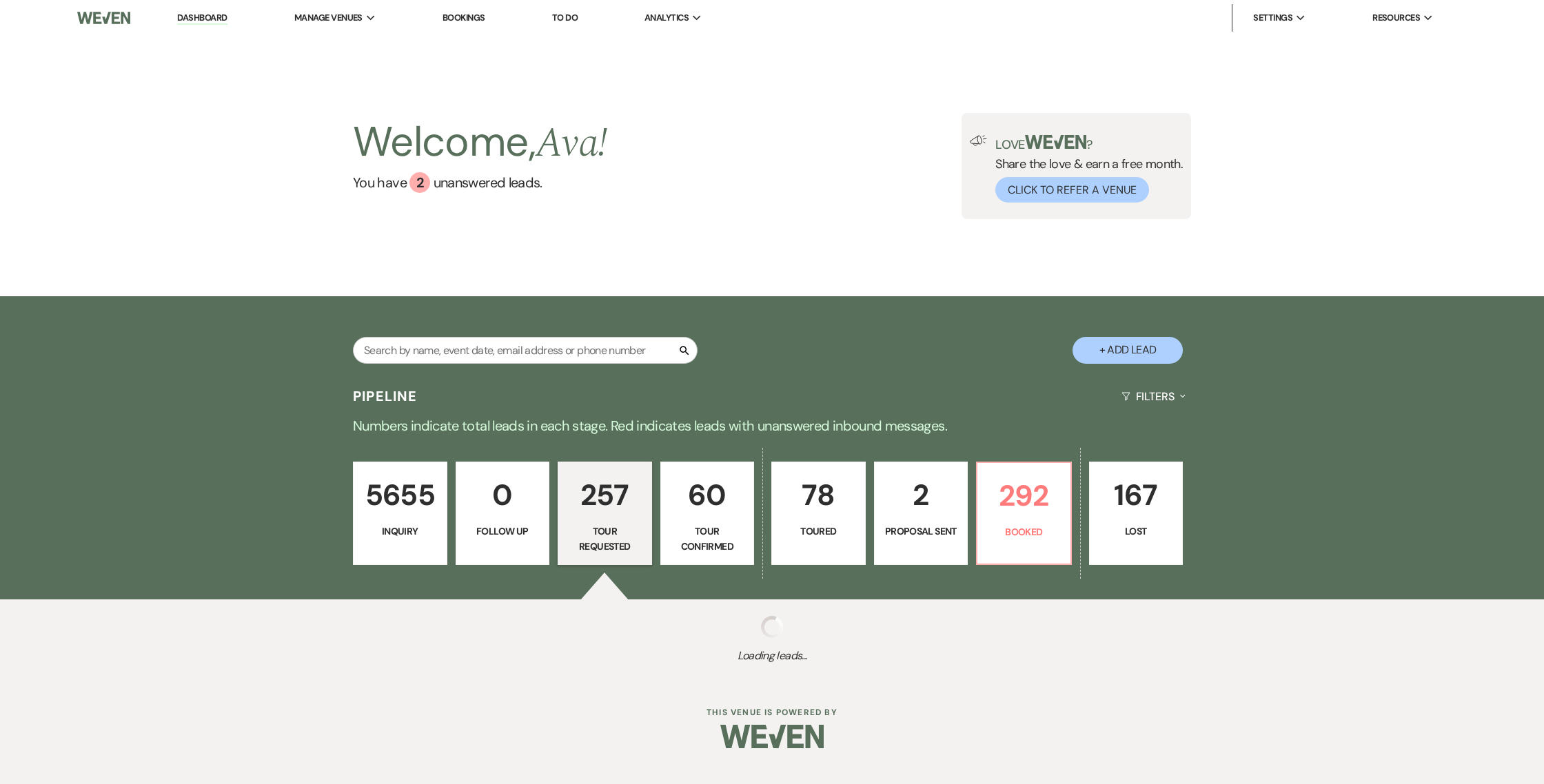
select select "2"
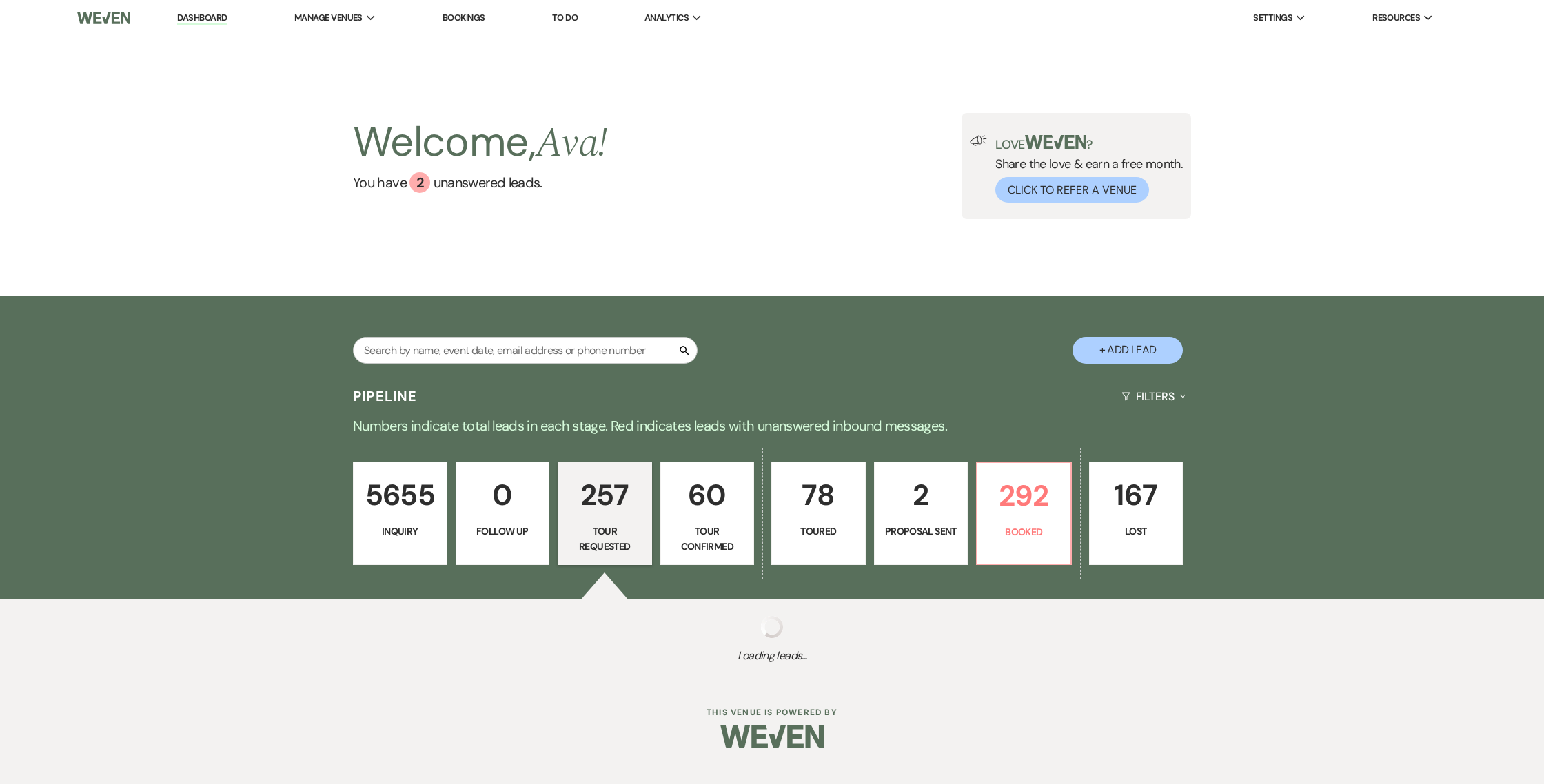
select select "2"
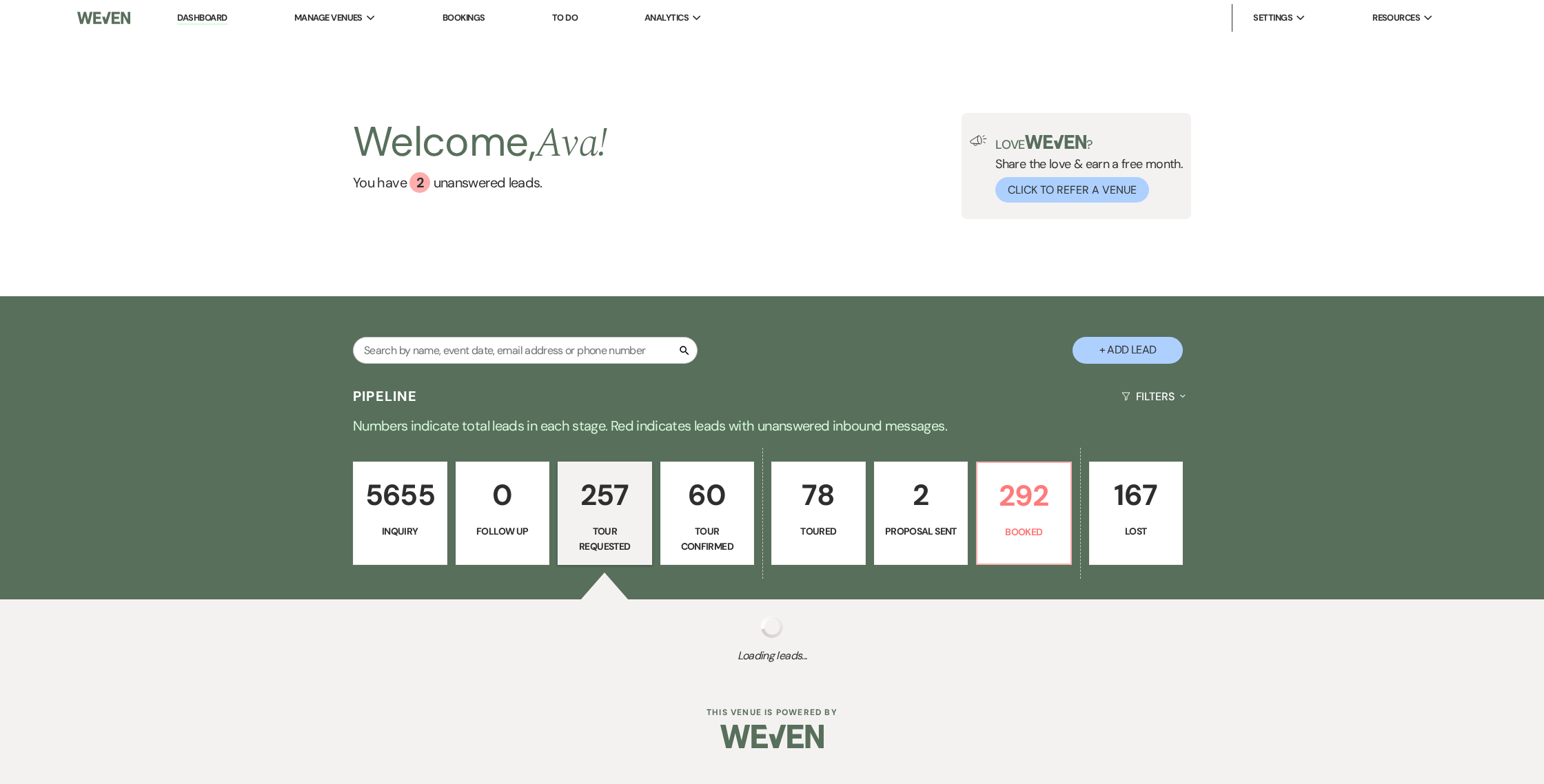
select select "2"
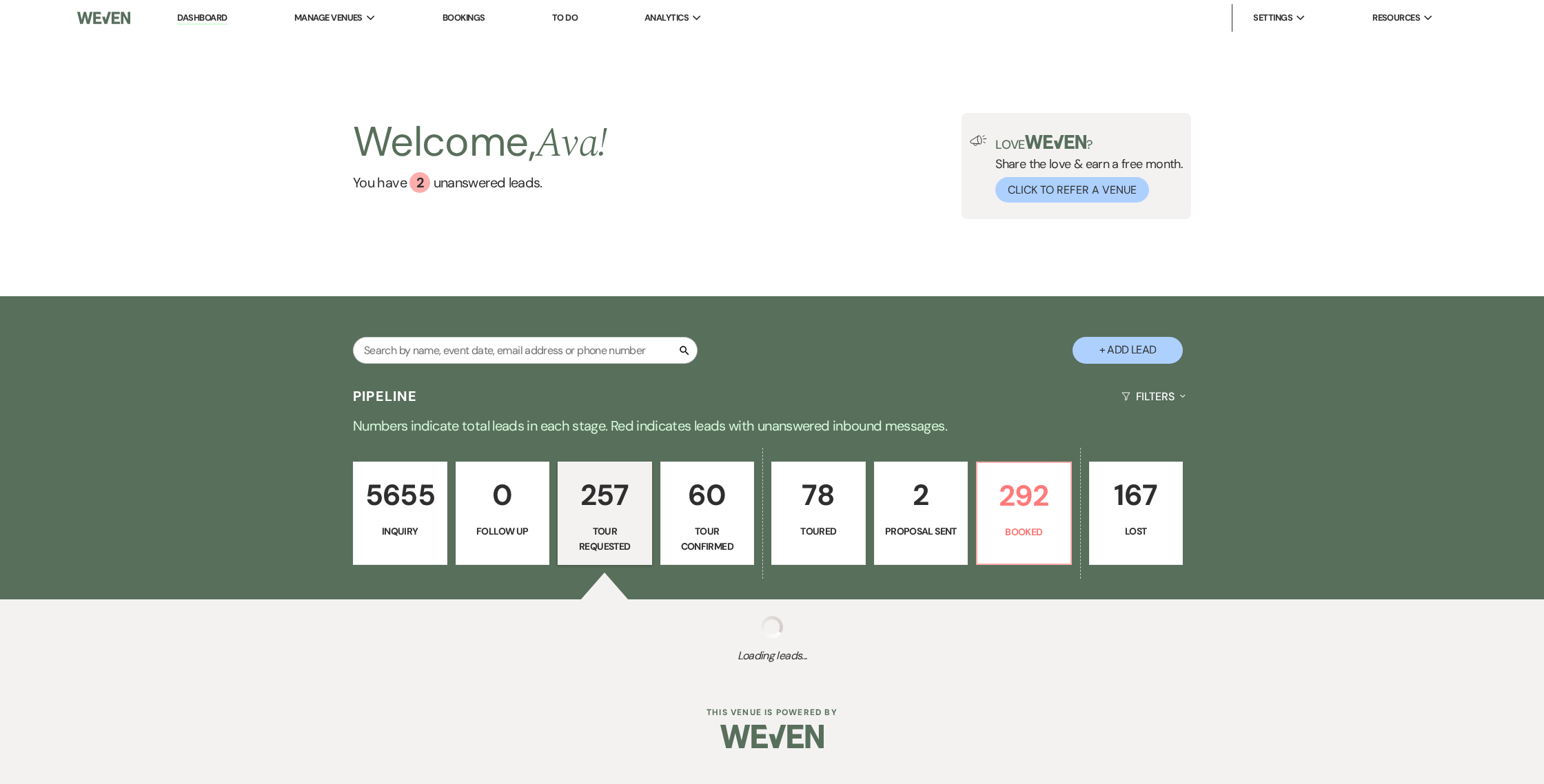
select select "2"
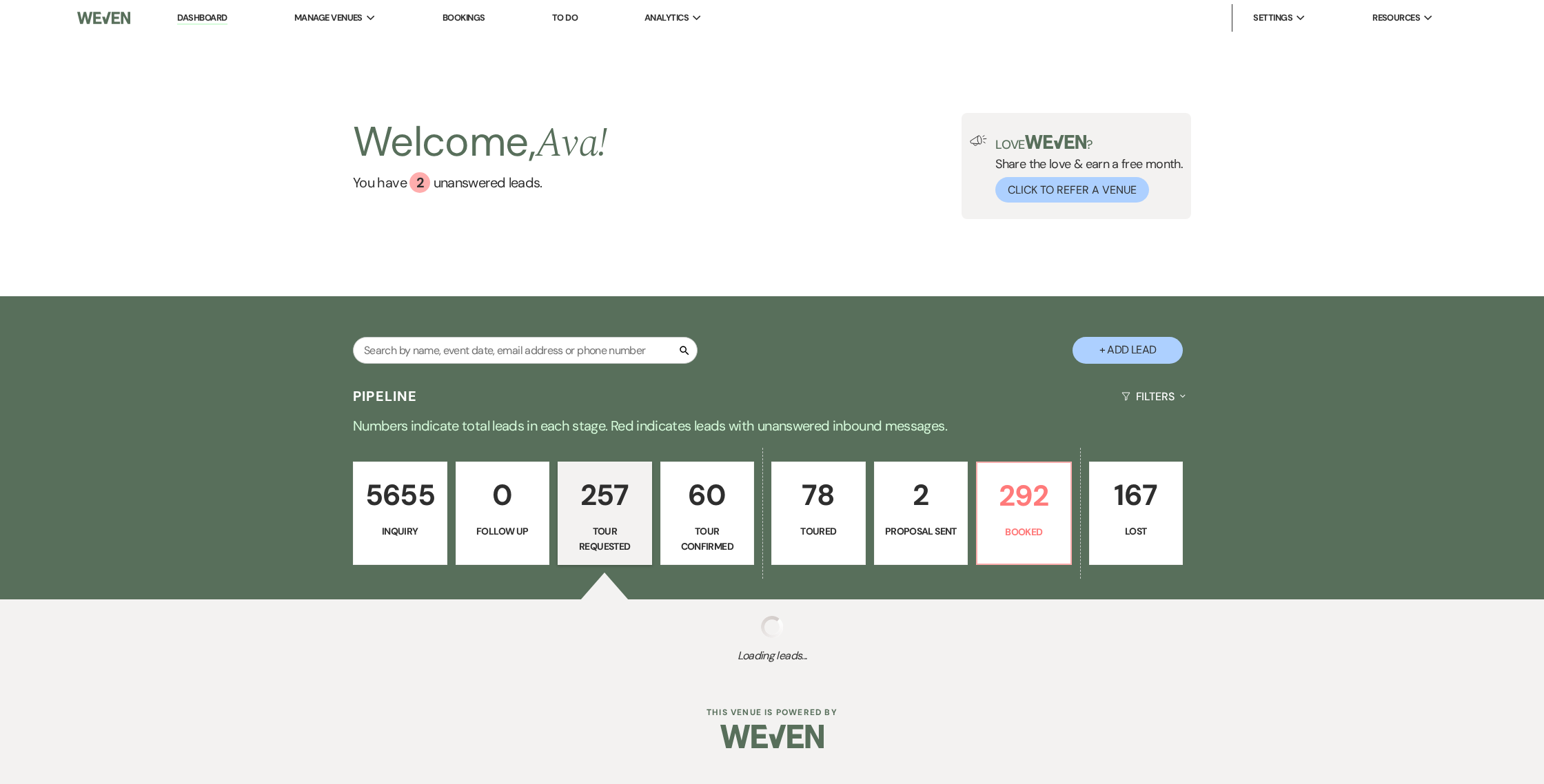
select select "2"
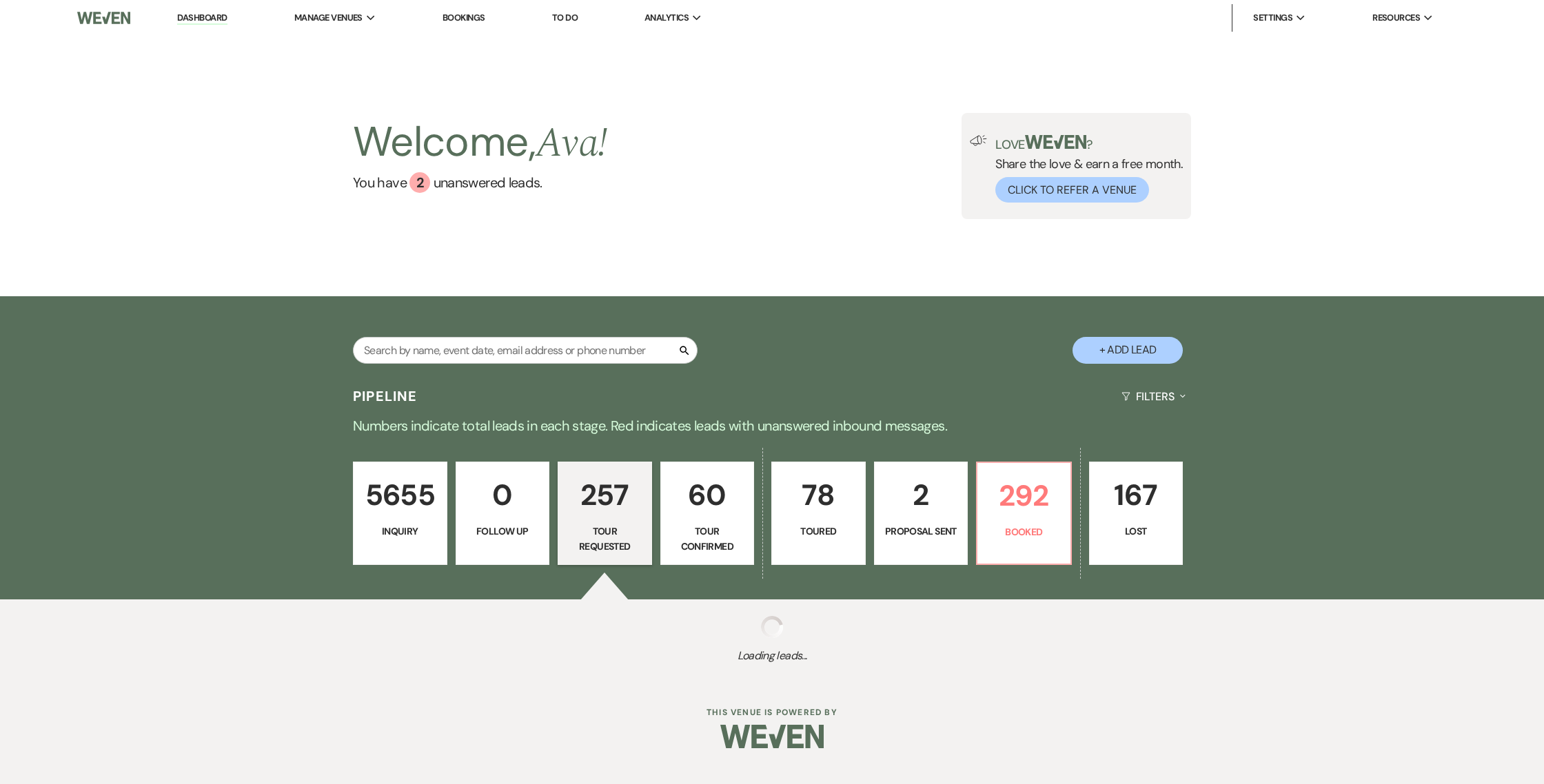
select select "2"
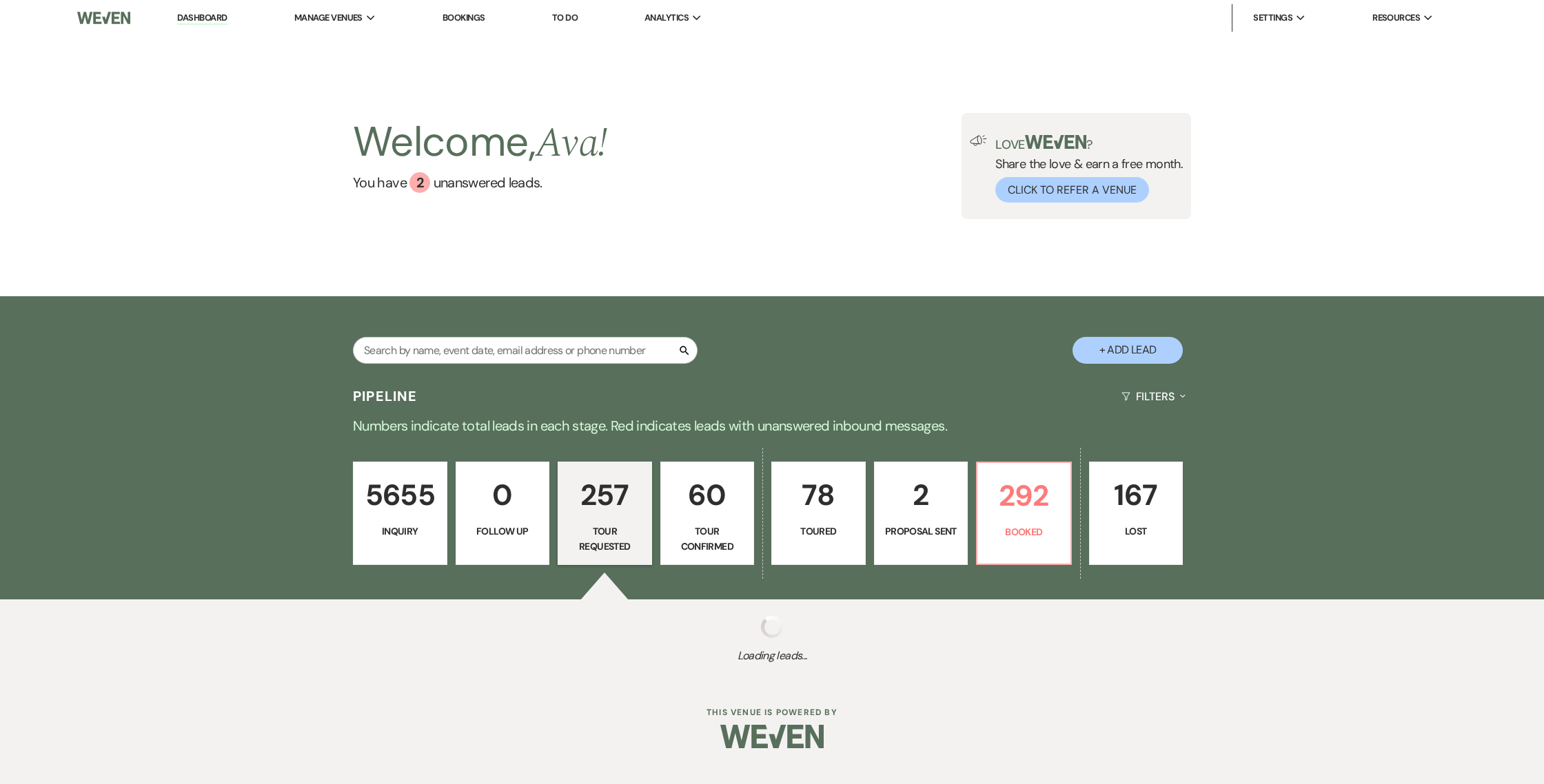
select select "2"
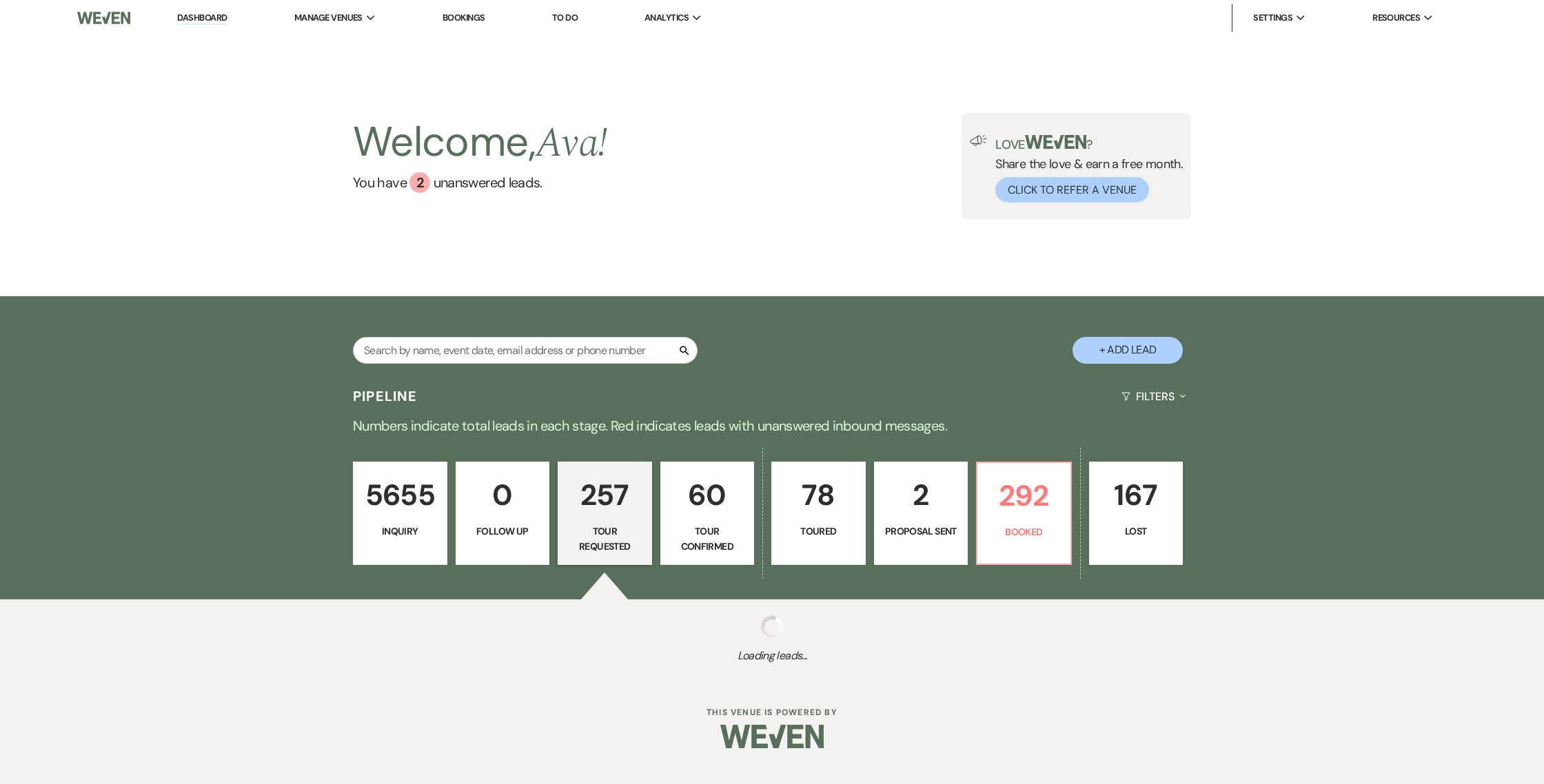
select select "2"
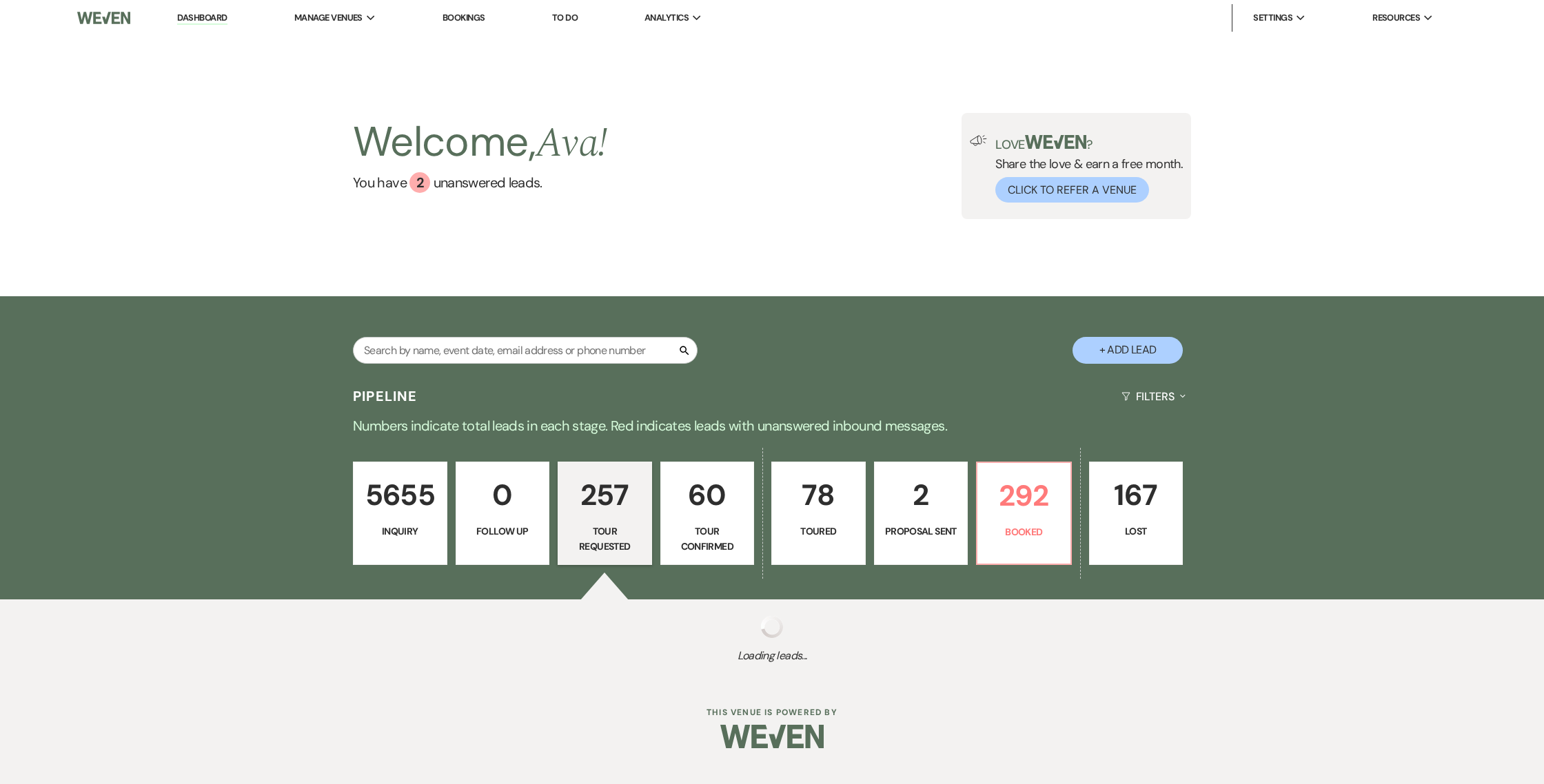
select select "2"
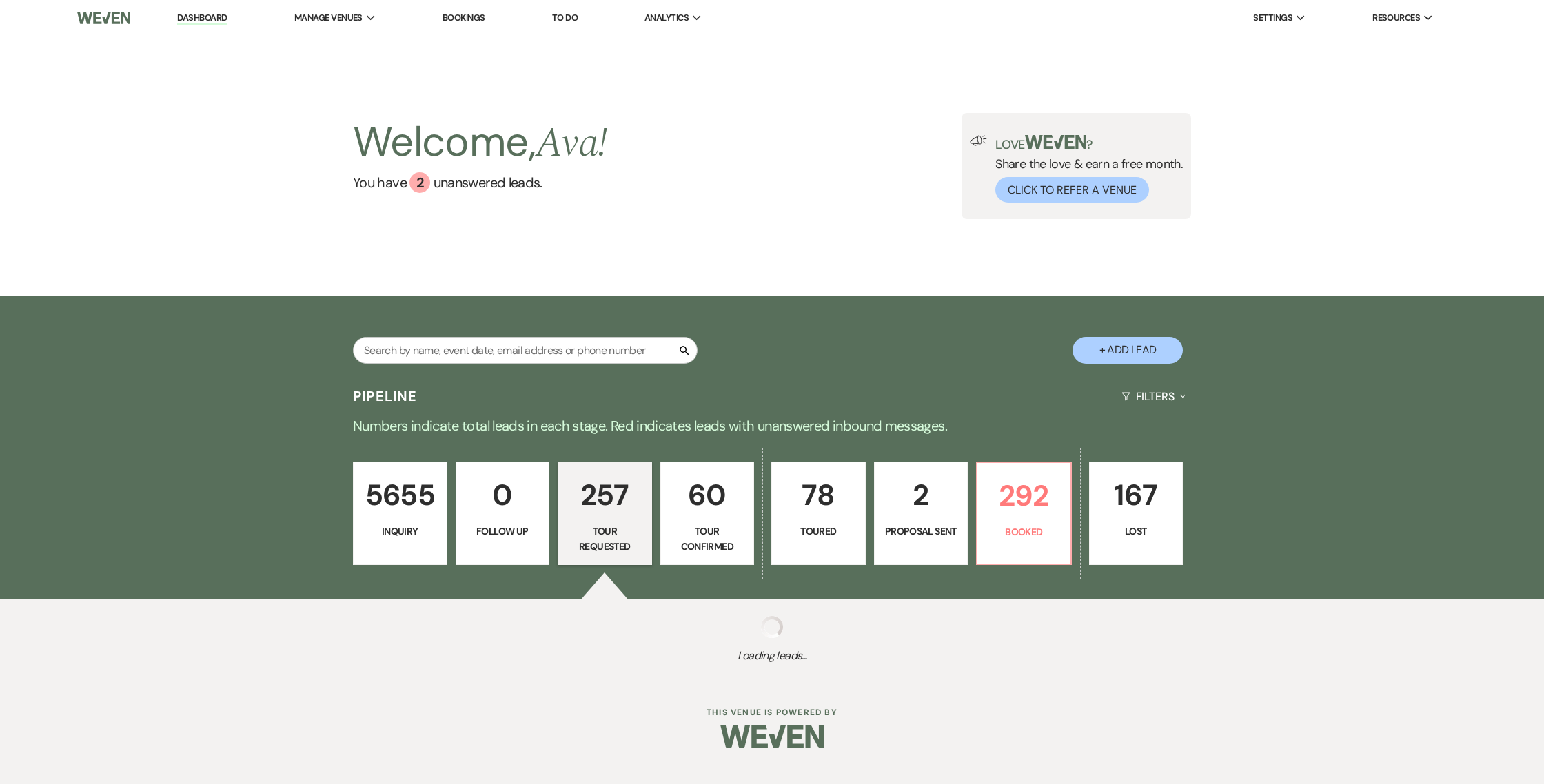
select select "2"
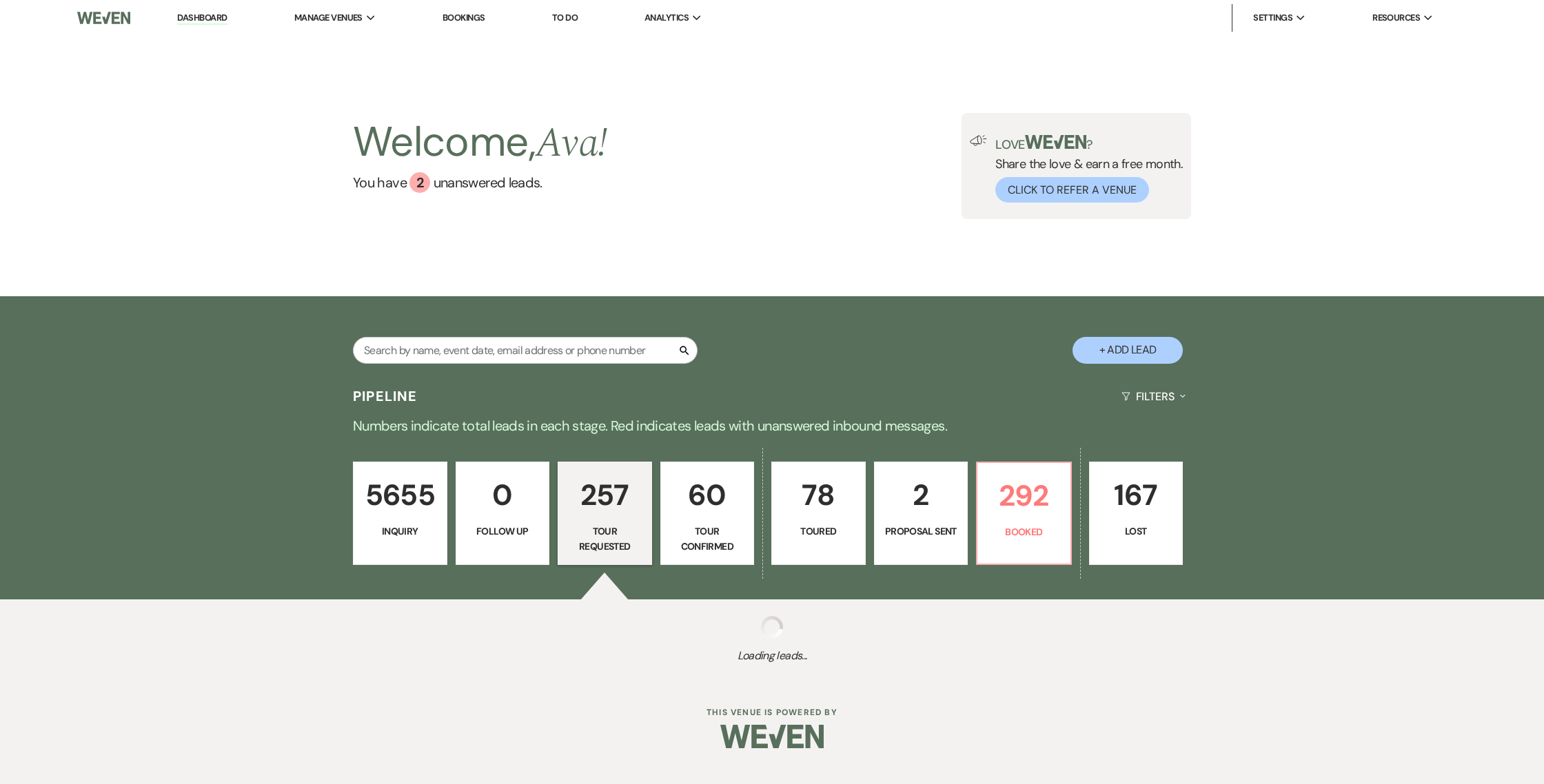
select select "2"
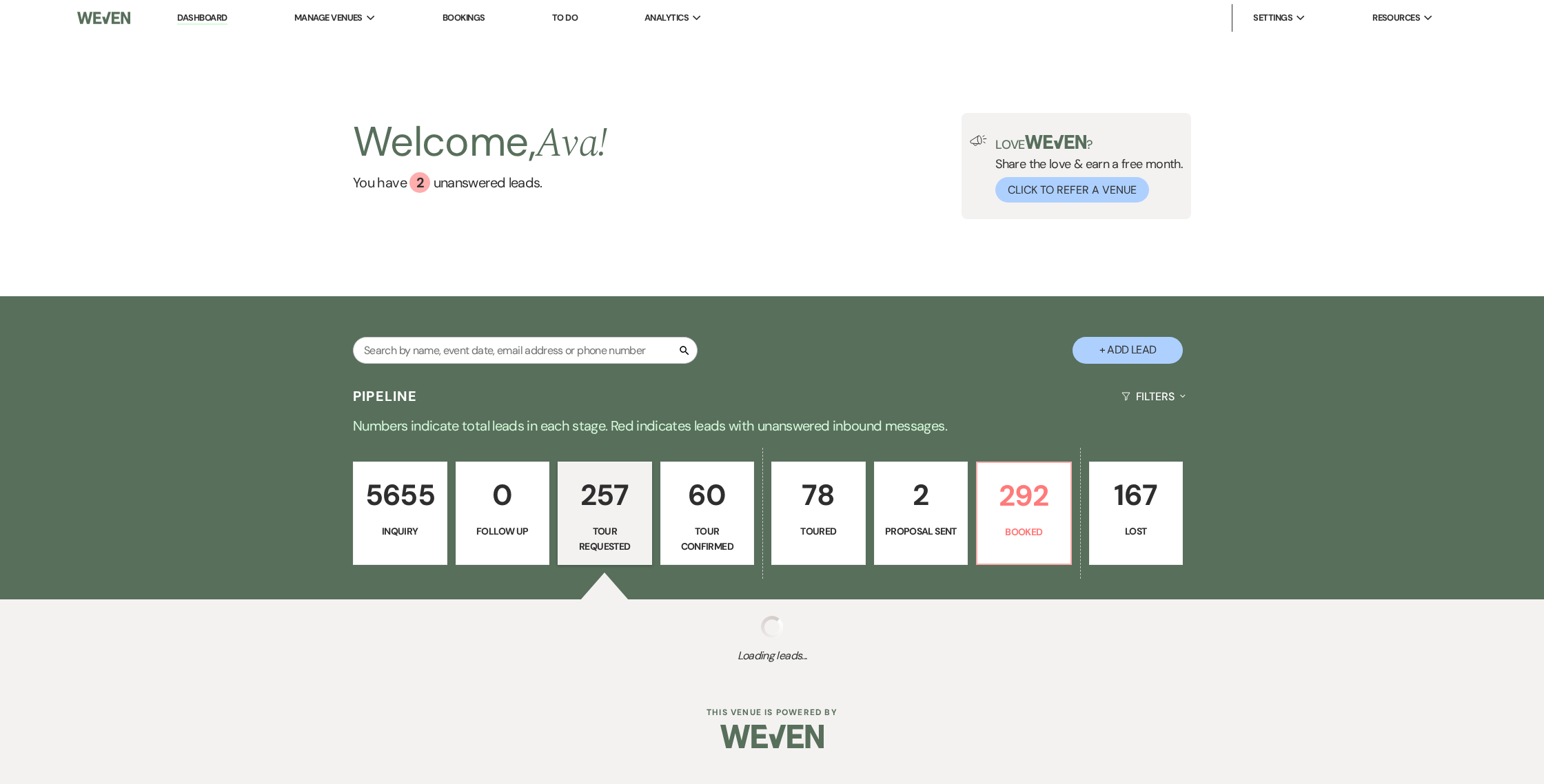
select select "2"
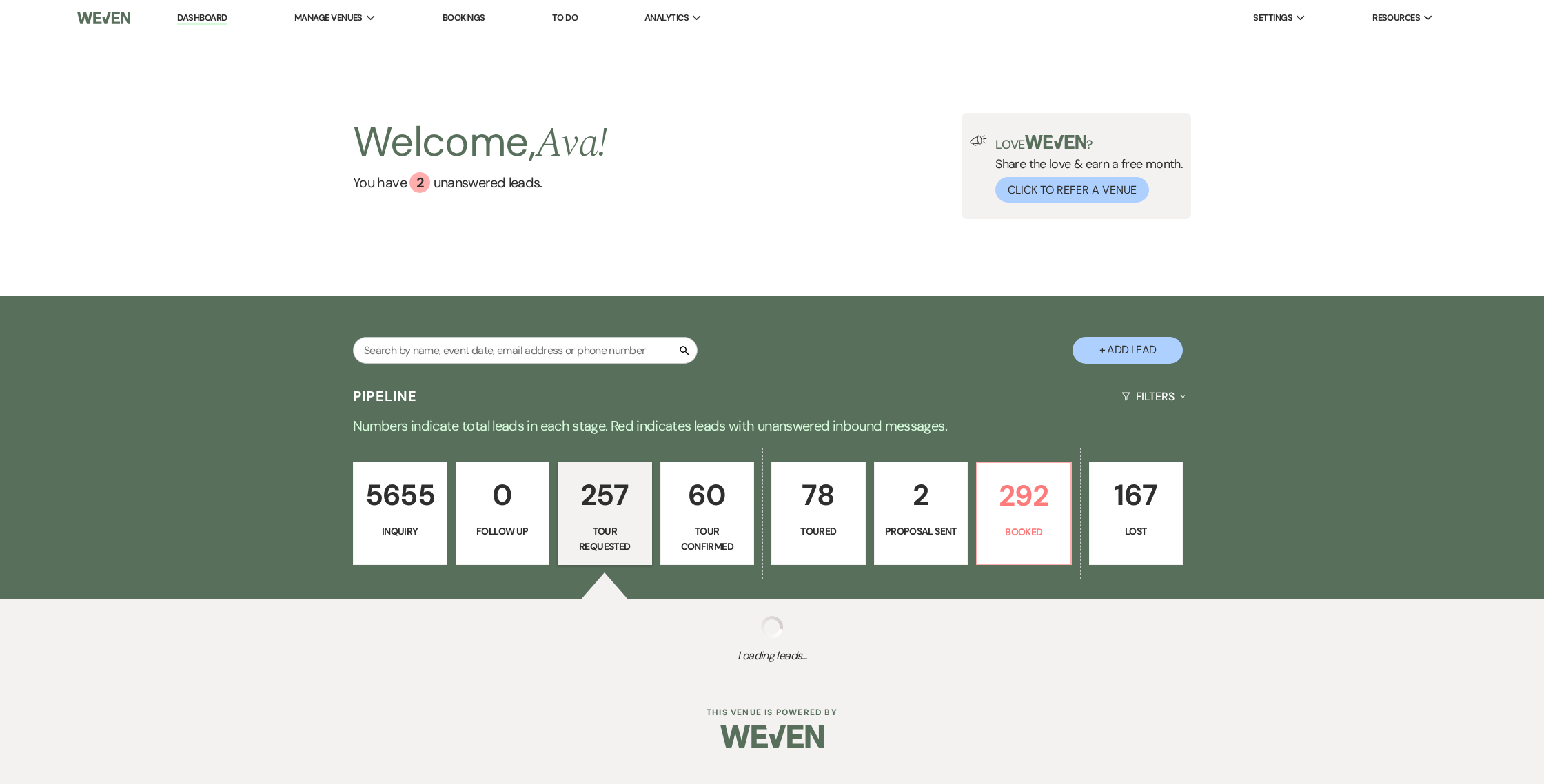
select select "2"
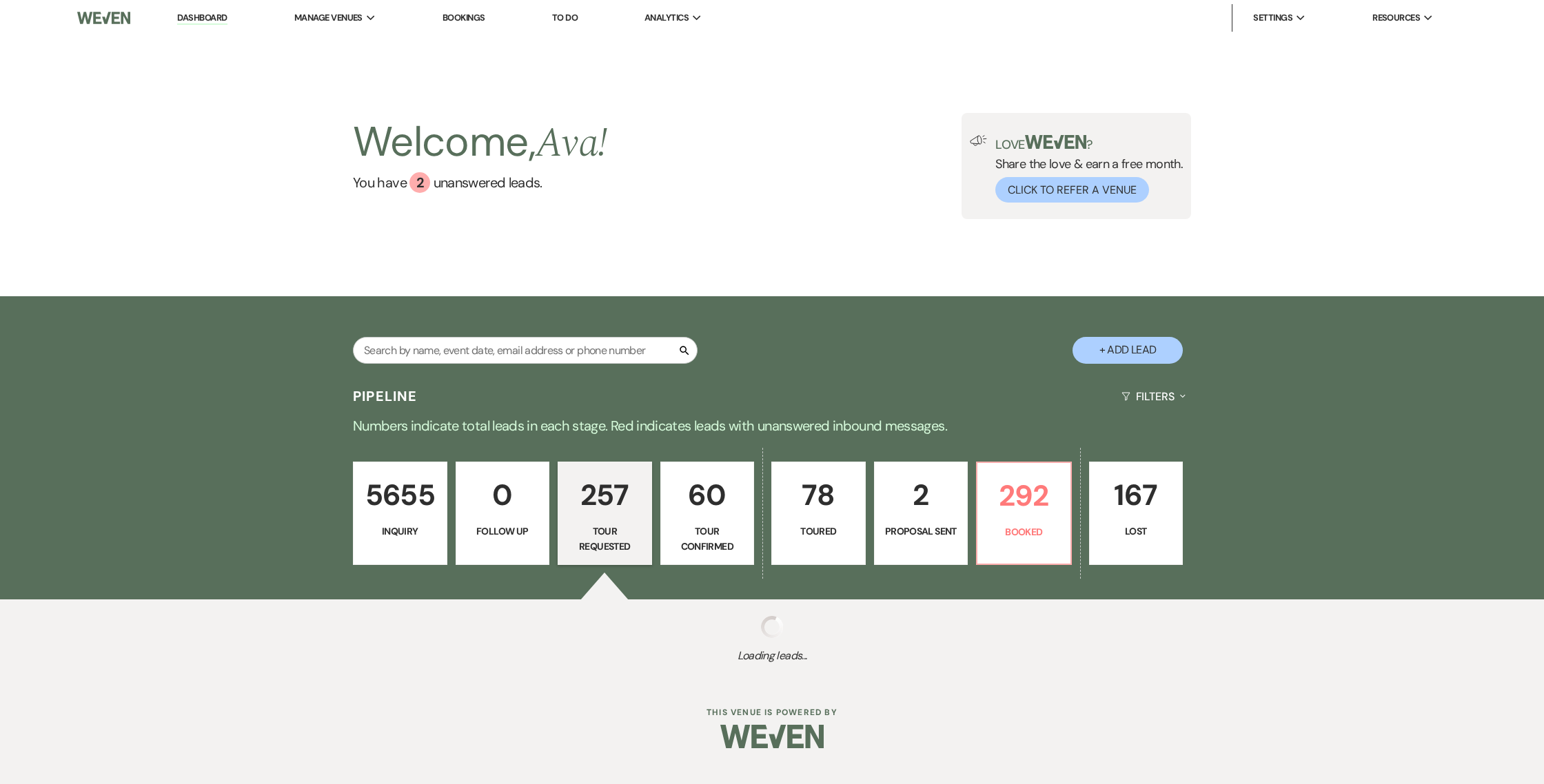
select select "2"
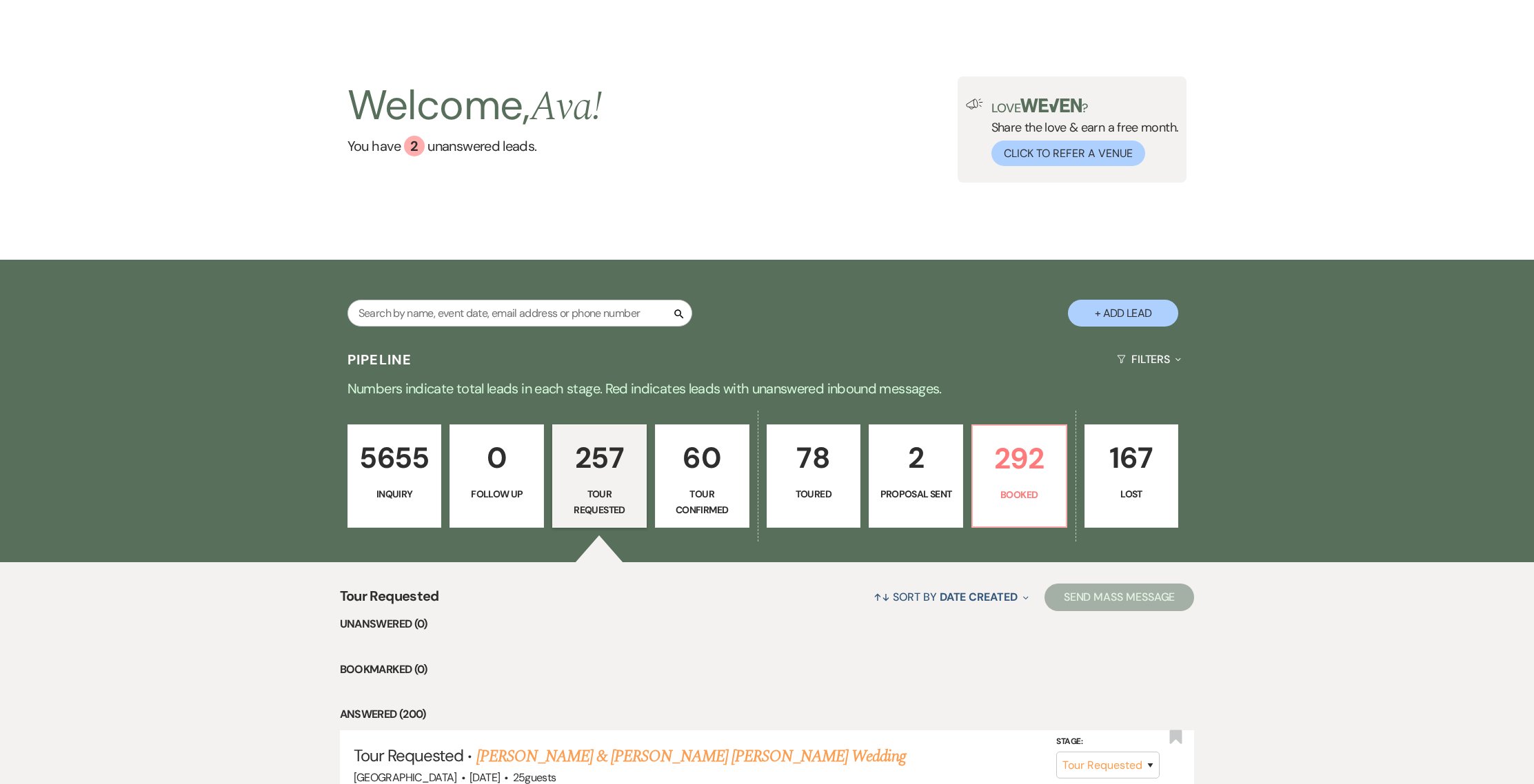
scroll to position [101, 0]
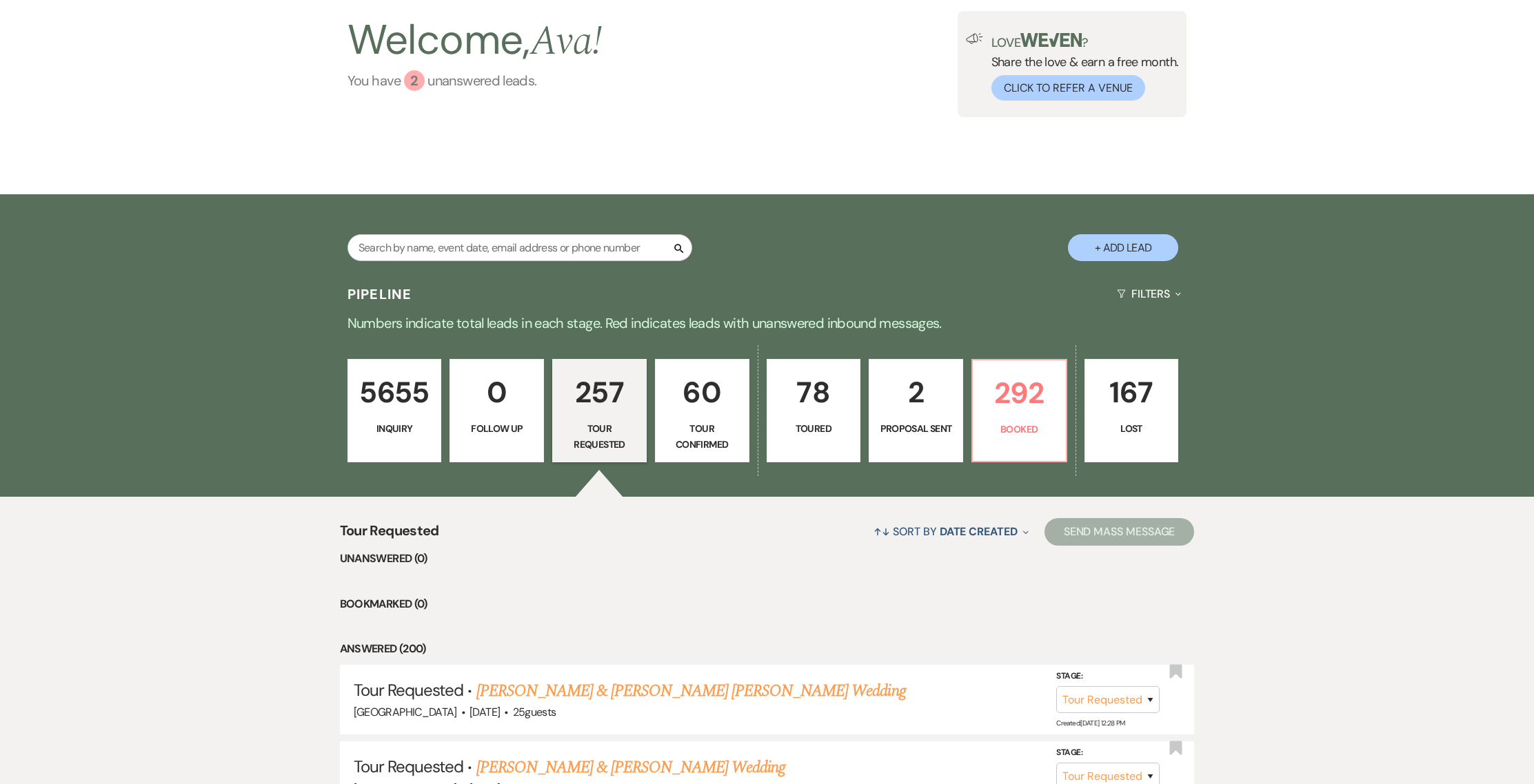
click at [406, 77] on div "2" at bounding box center [414, 81] width 21 height 21
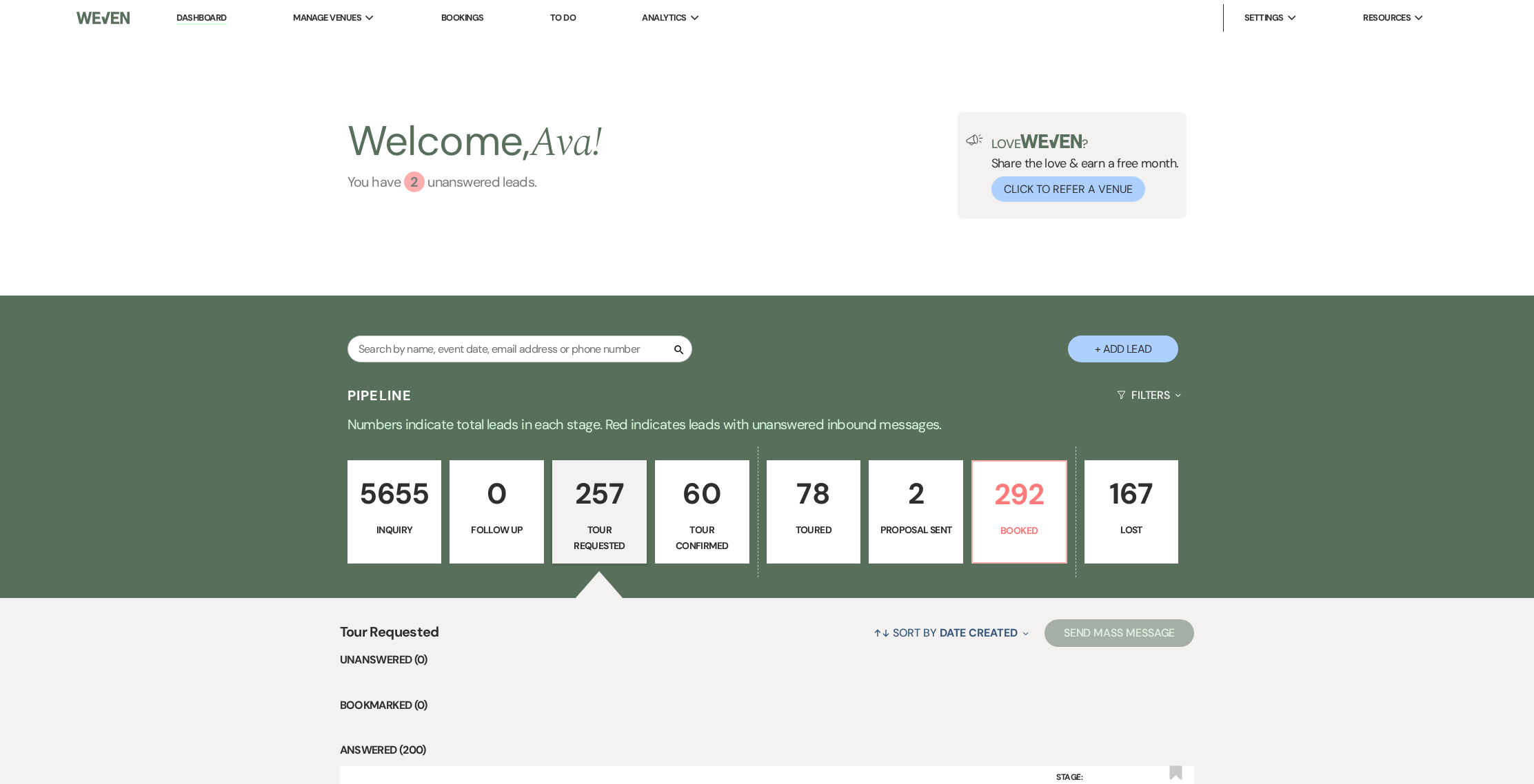
click at [454, 193] on link "You have 2 unanswered lead s ." at bounding box center [475, 182] width 255 height 21
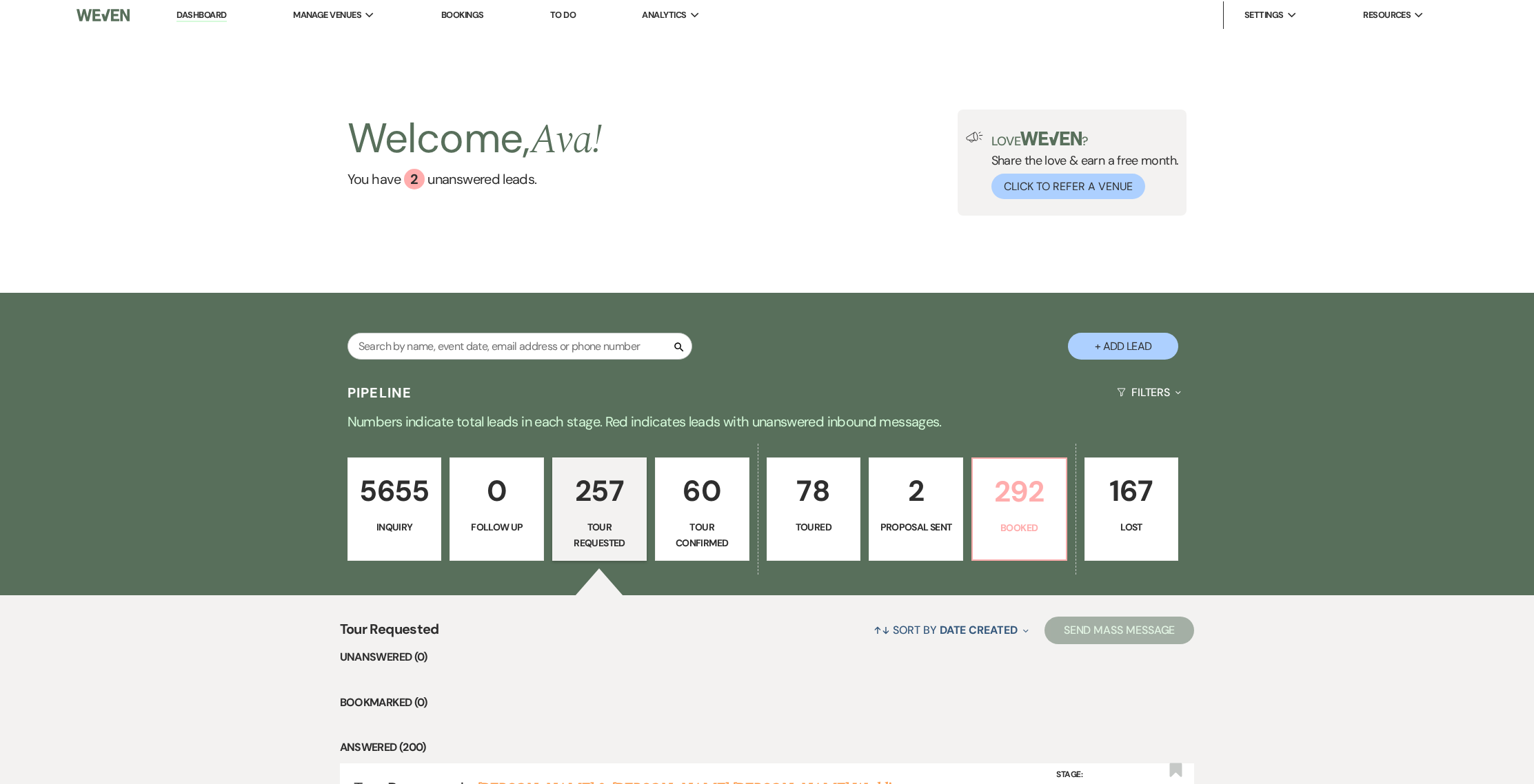
click at [1061, 532] on link "292 Booked" at bounding box center [1019, 509] width 96 height 104
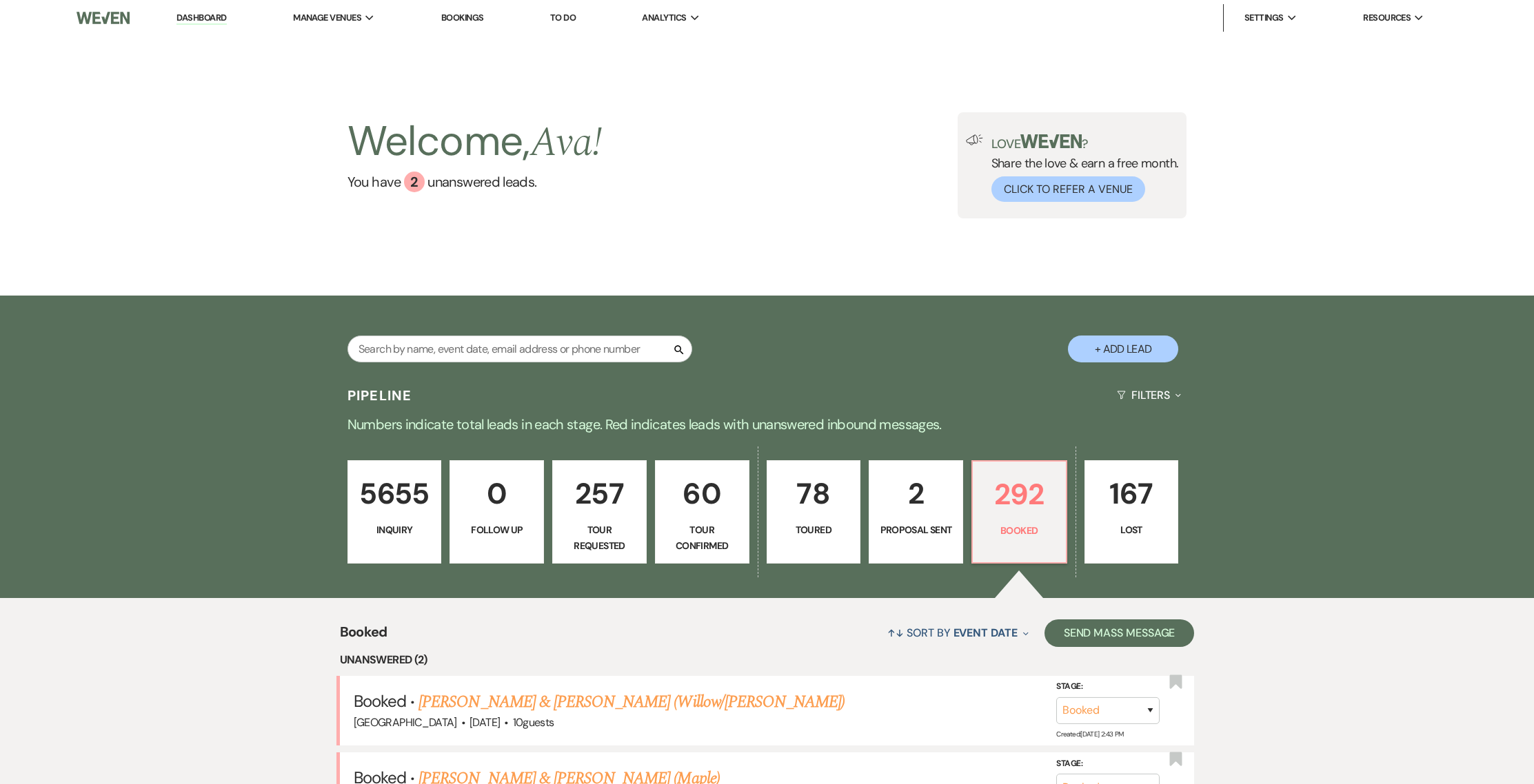
click at [216, 15] on link "Dashboard" at bounding box center [201, 18] width 50 height 13
